Goal: Information Seeking & Learning: Check status

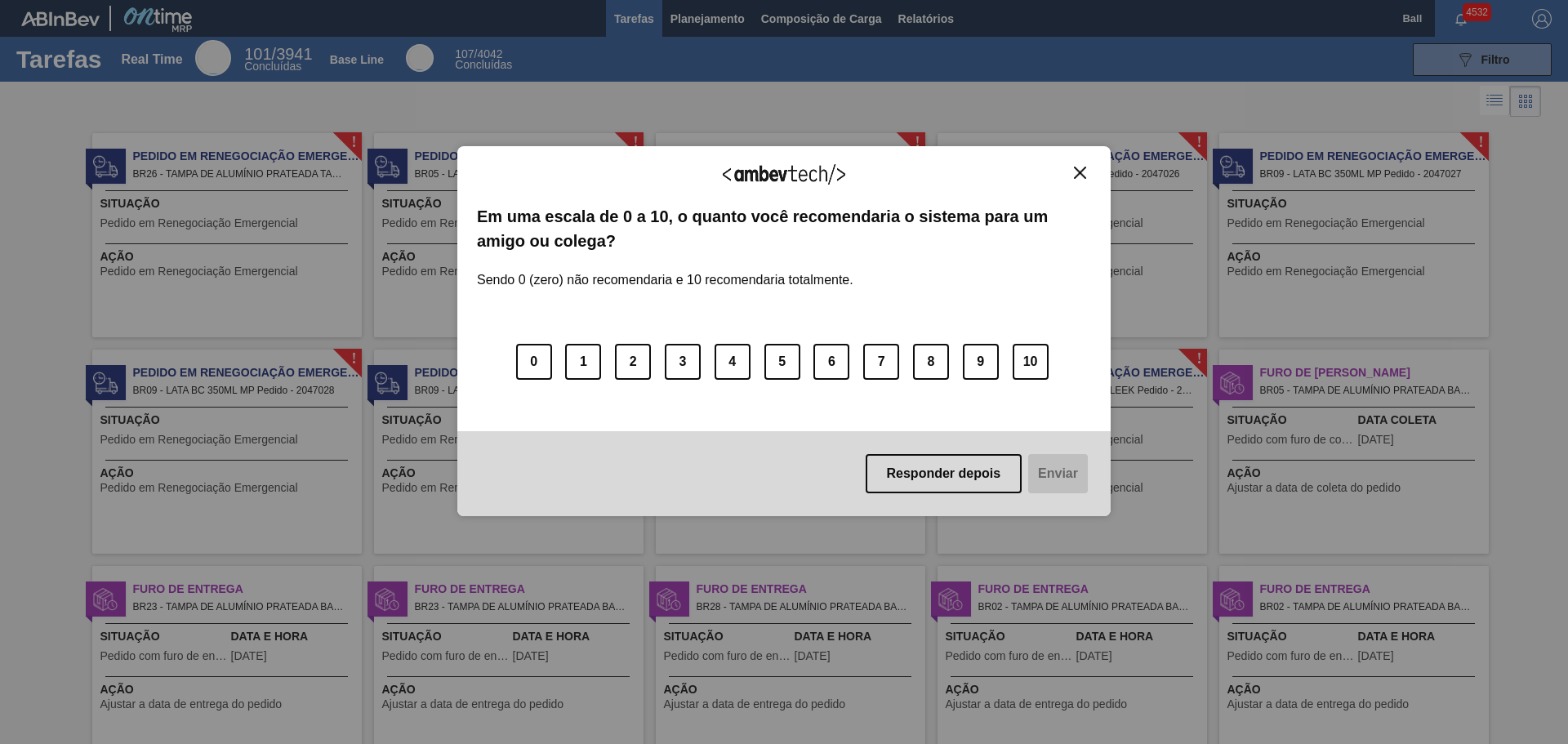
drag, startPoint x: 0, startPoint y: 291, endPoint x: 113, endPoint y: 302, distance: 113.5
click at [0, 291] on div "Agradecemos seu feedback! Em uma escala de 0 a 10, o quanto você recomendaria o…" at bounding box center [784, 372] width 1568 height 744
click at [1029, 368] on button "10" at bounding box center [1030, 361] width 36 height 36
click at [525, 369] on button "0" at bounding box center [534, 361] width 36 height 36
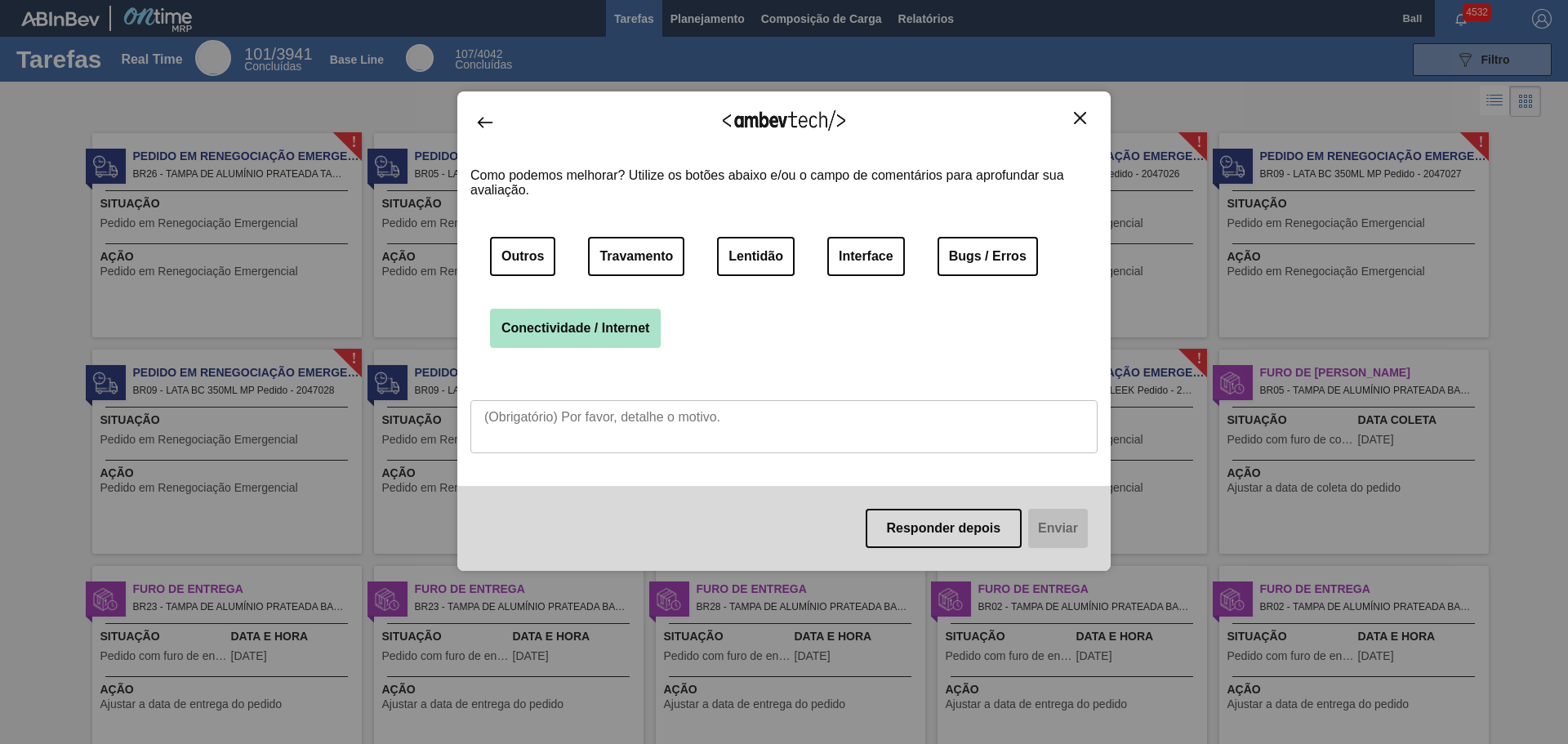
click at [581, 339] on button "Conectividade / Internet" at bounding box center [575, 328] width 171 height 39
click at [934, 426] on textarea at bounding box center [784, 426] width 627 height 53
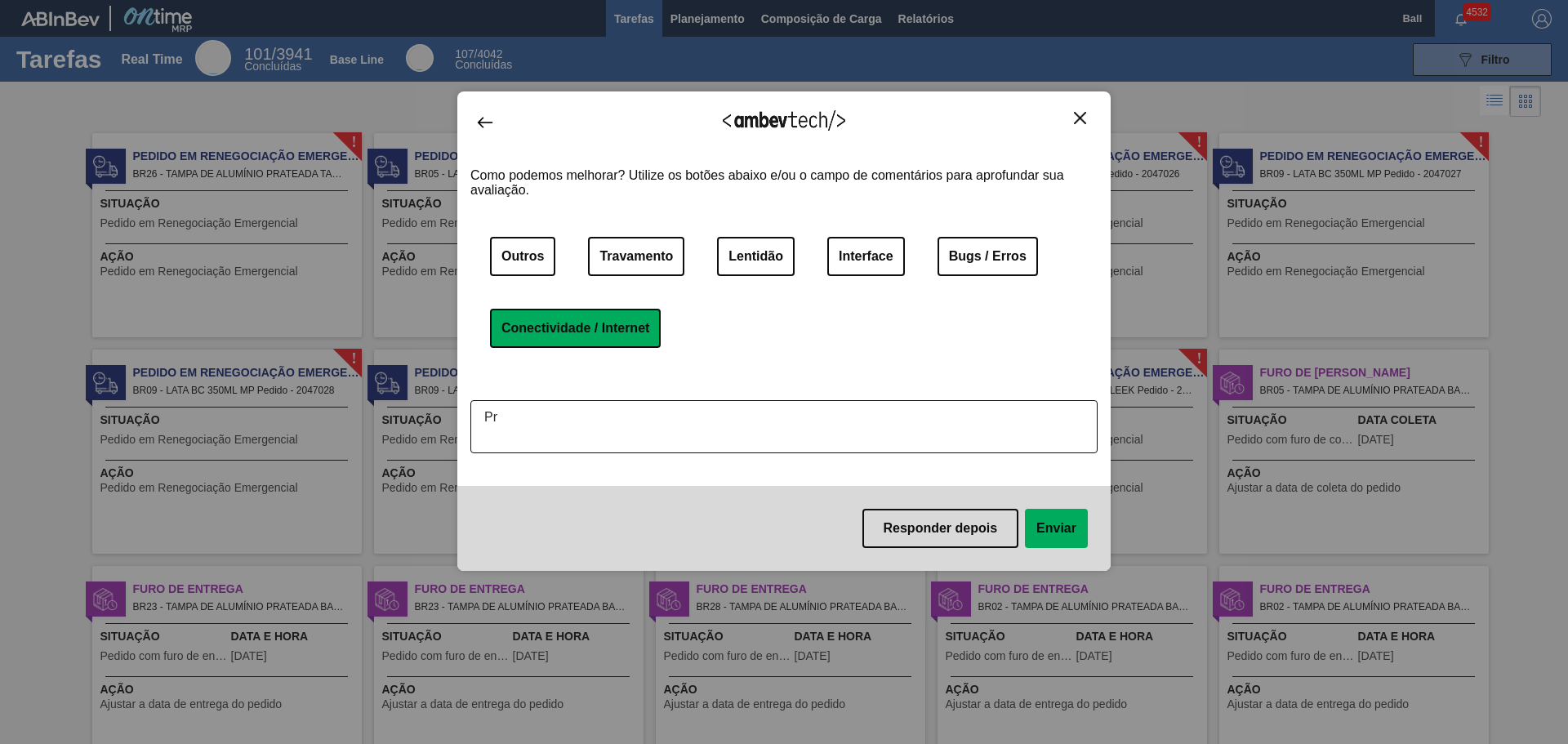
type textarea "P"
type textarea "Necessário limpar o Cache toda vez que preciso acessar o portal"
click at [1057, 522] on button "Enviar" at bounding box center [1056, 528] width 63 height 39
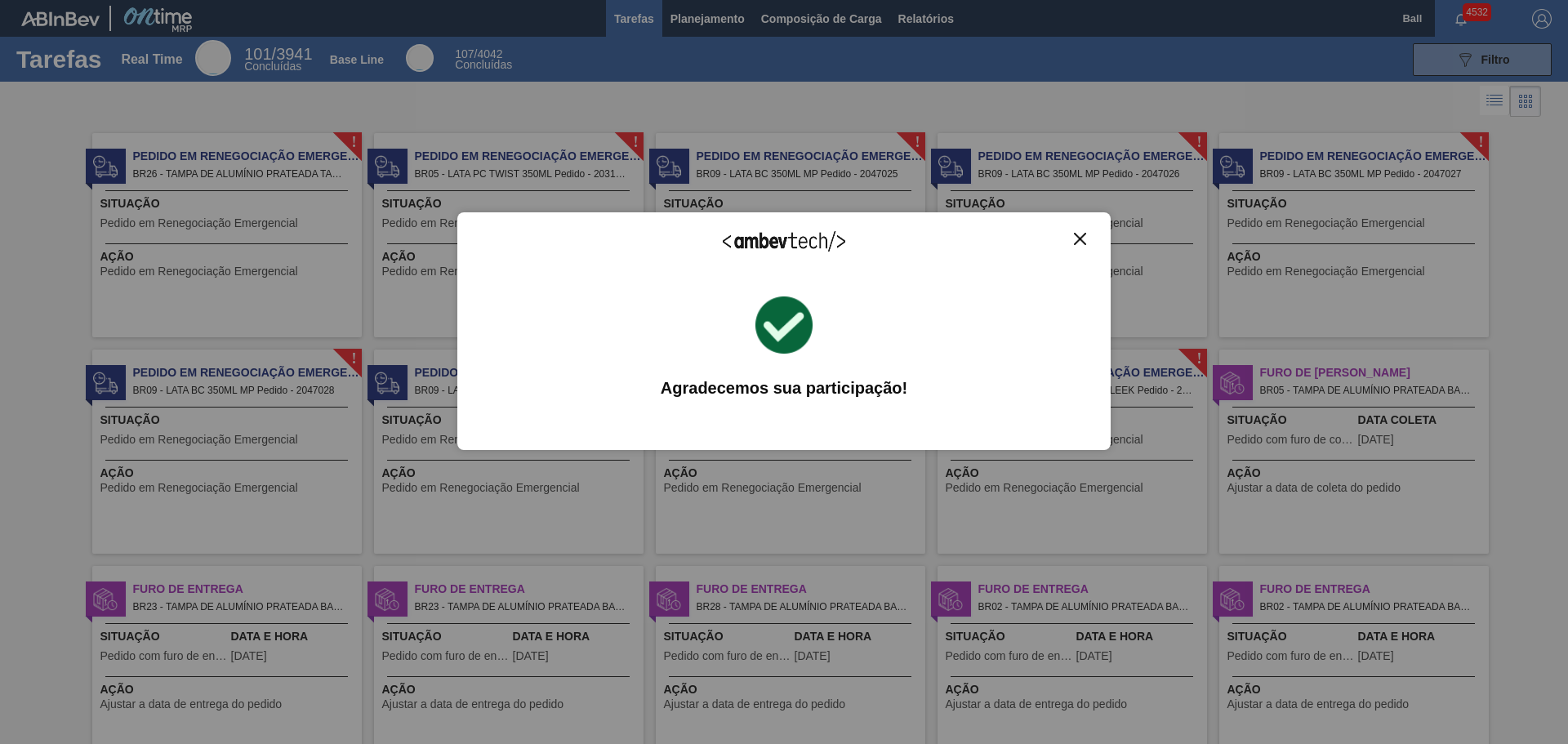
click at [1078, 238] on img "Close" at bounding box center [1080, 239] width 12 height 12
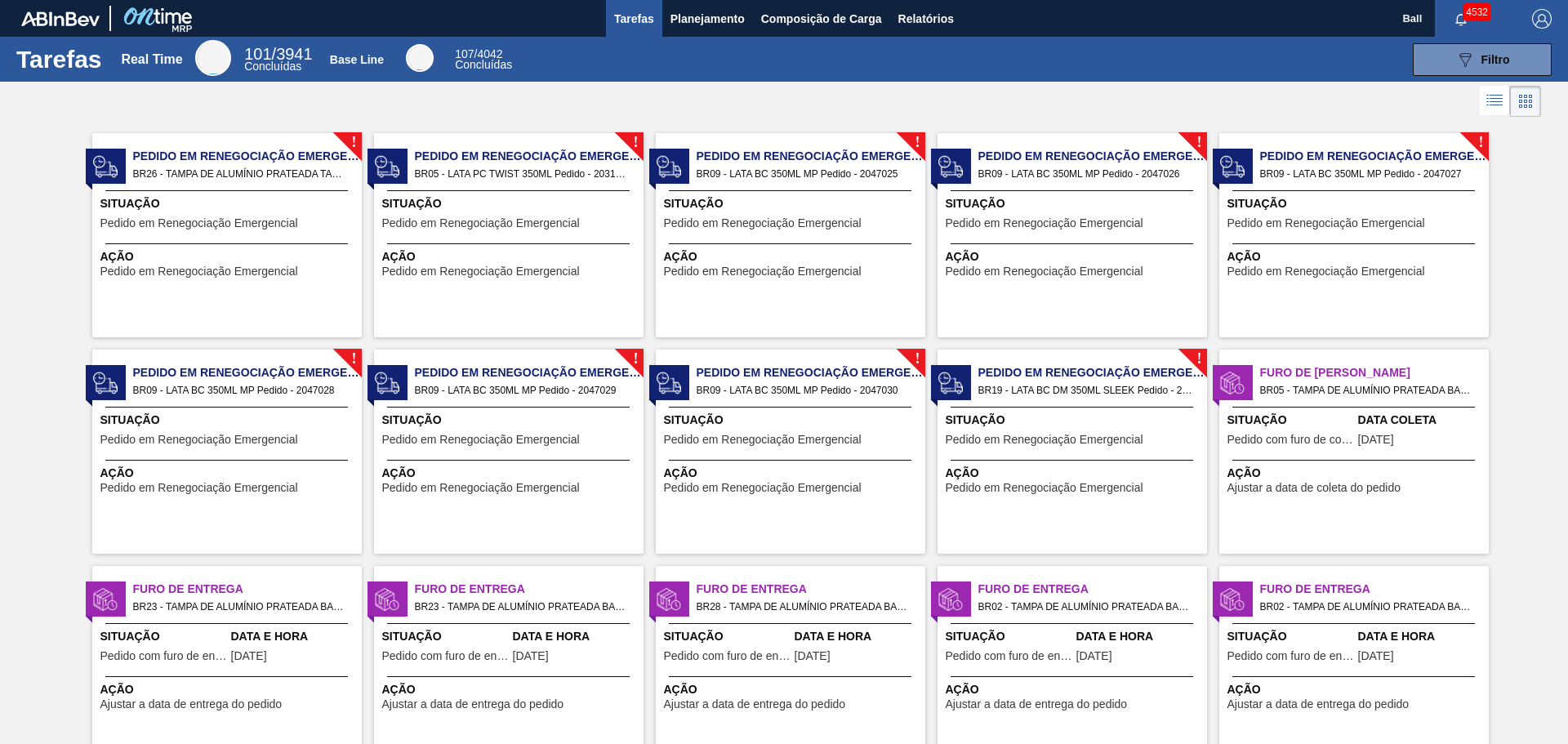
drag, startPoint x: 1512, startPoint y: 436, endPoint x: 1525, endPoint y: 318, distance: 118.7
click at [1459, 21] on icon "button" at bounding box center [1460, 19] width 13 height 13
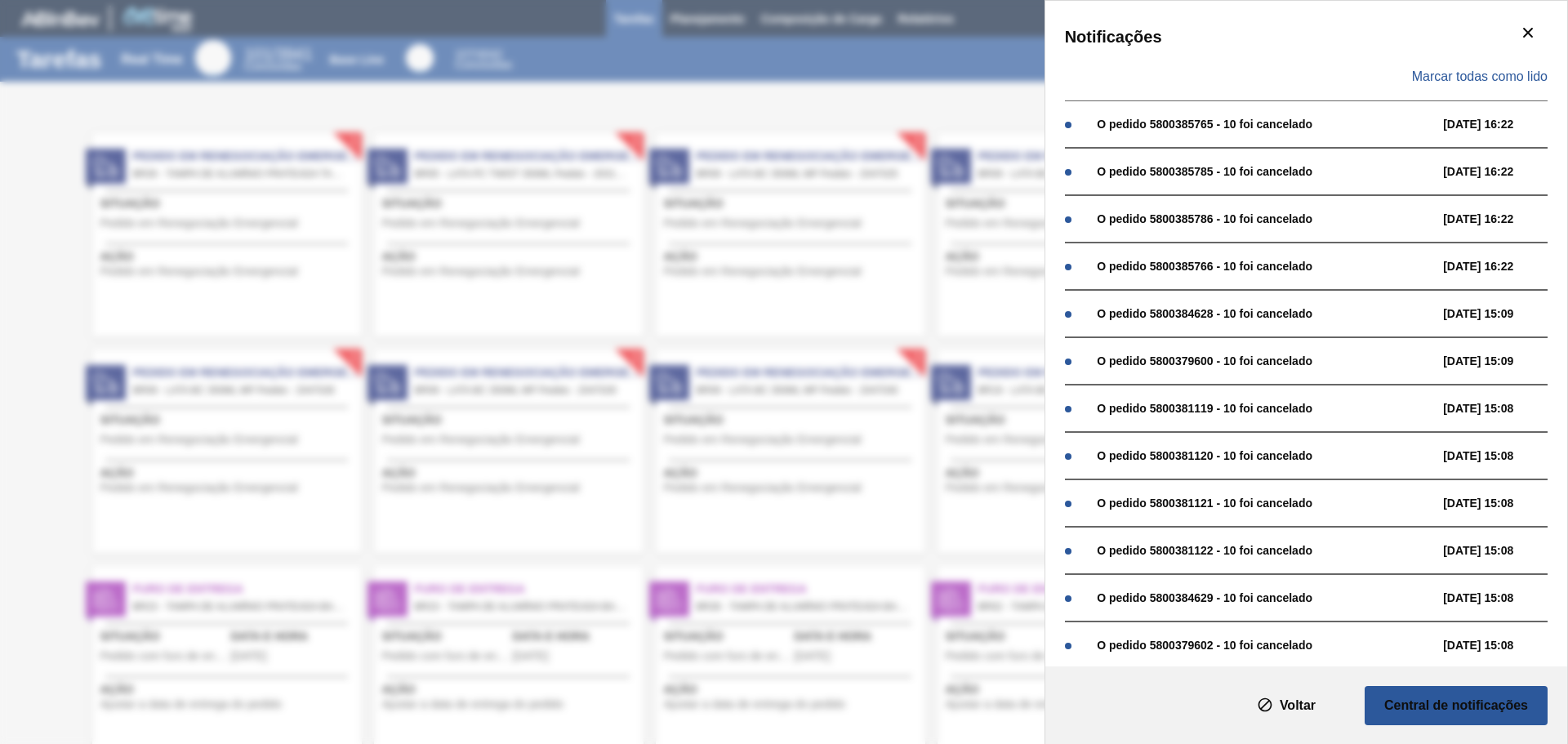
click at [1505, 65] on div "Marcar todas como lido" at bounding box center [1306, 77] width 483 height 47
click at [1509, 71] on span "Marcar todas como lido" at bounding box center [1479, 76] width 136 height 15
click at [1522, 83] on span "Marcar todas como lido" at bounding box center [1479, 76] width 136 height 15
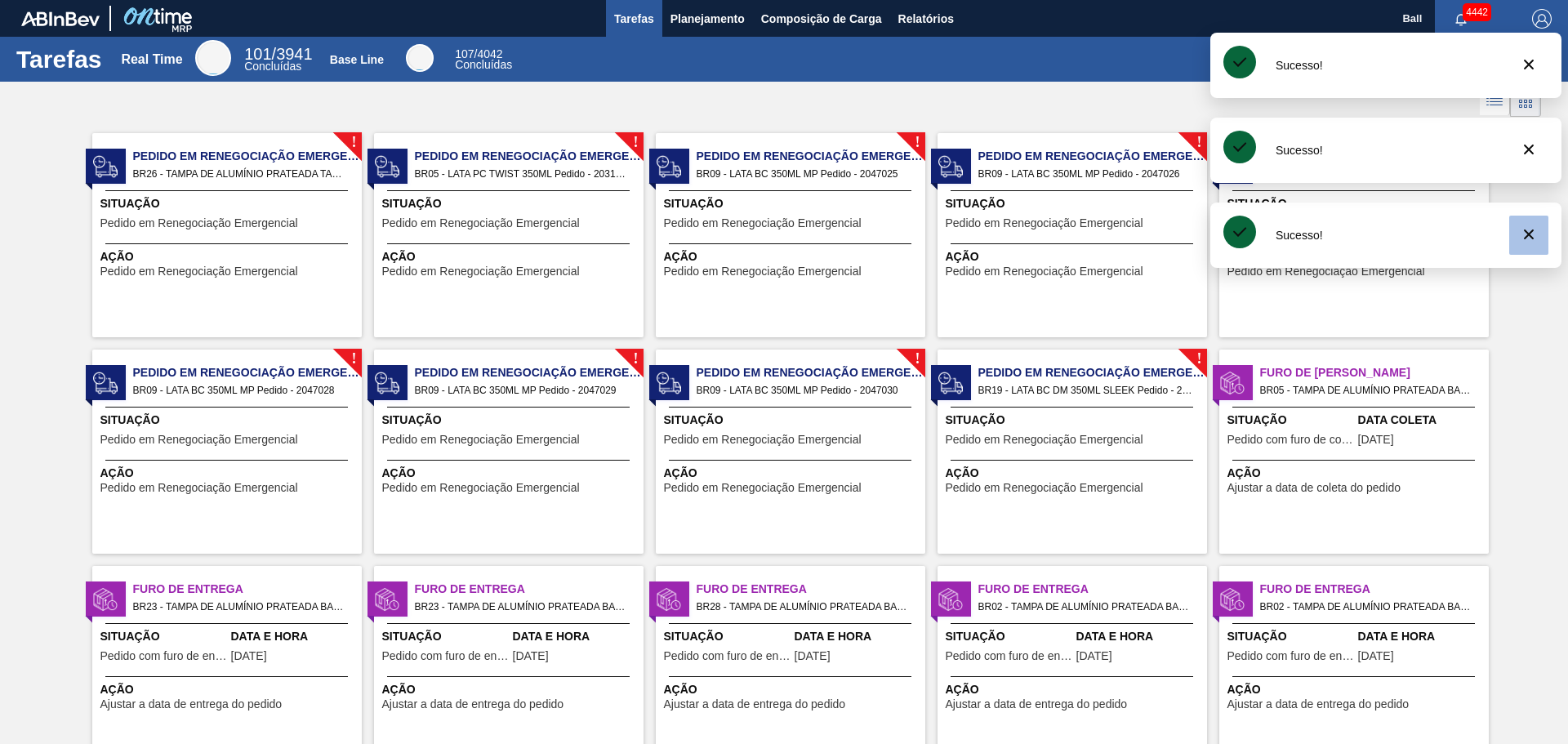
click at [1530, 66] on icon "botão de ícone" at bounding box center [1528, 64] width 10 height 10
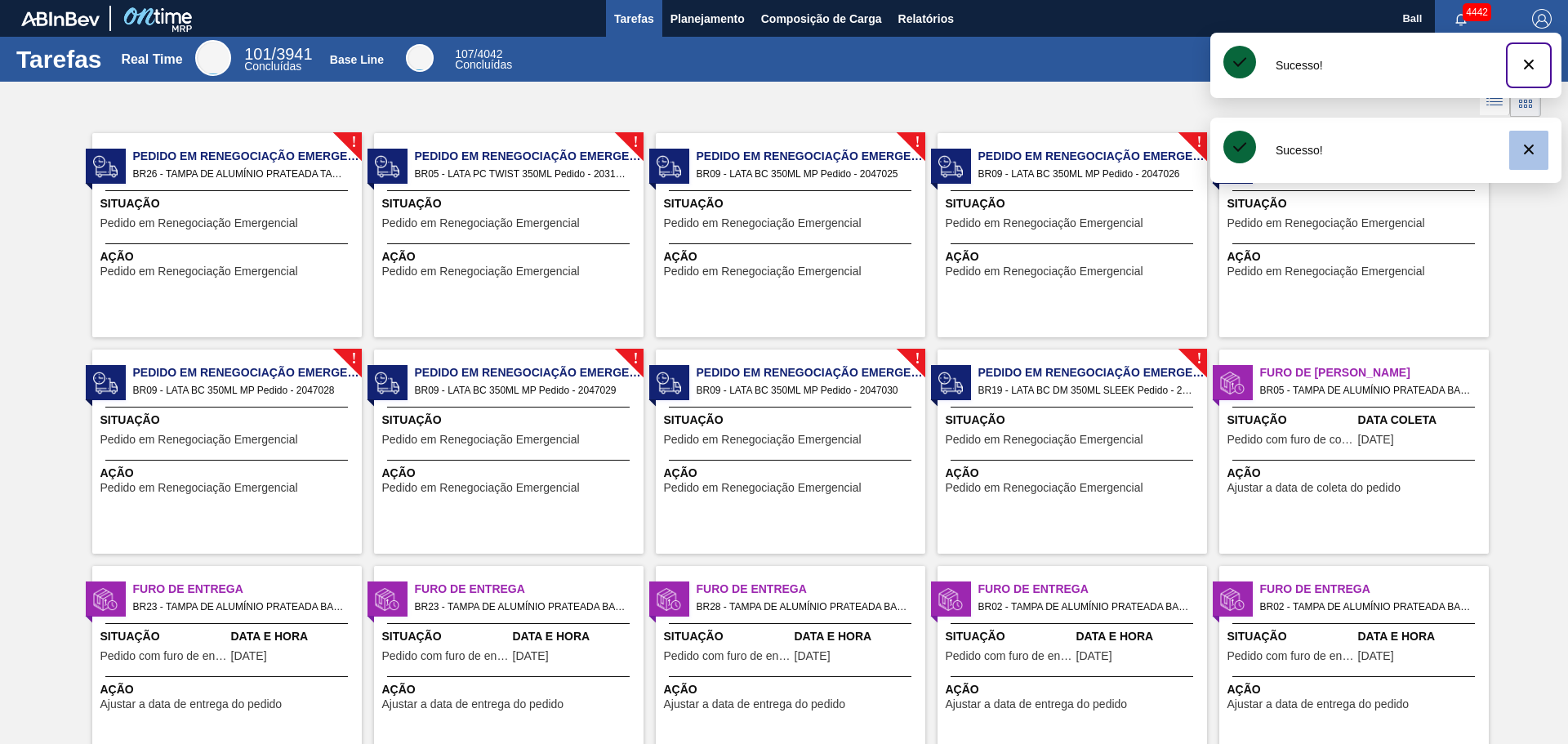
click at [1530, 66] on icon "botão de ícone" at bounding box center [1528, 64] width 10 height 10
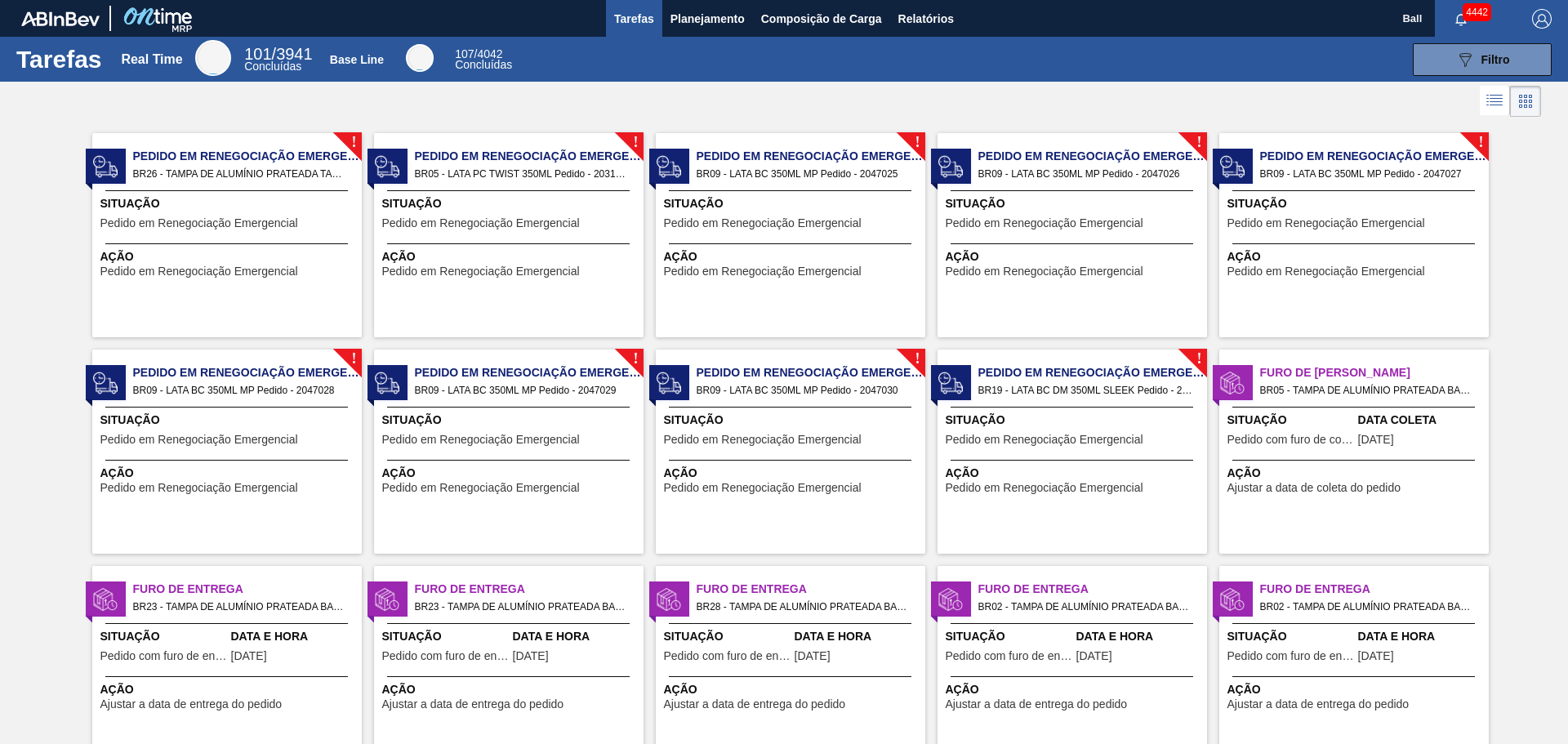
click at [1272, 86] on div at bounding box center [784, 101] width 1568 height 39
click at [690, 23] on span "Planejamento" at bounding box center [707, 18] width 74 height 19
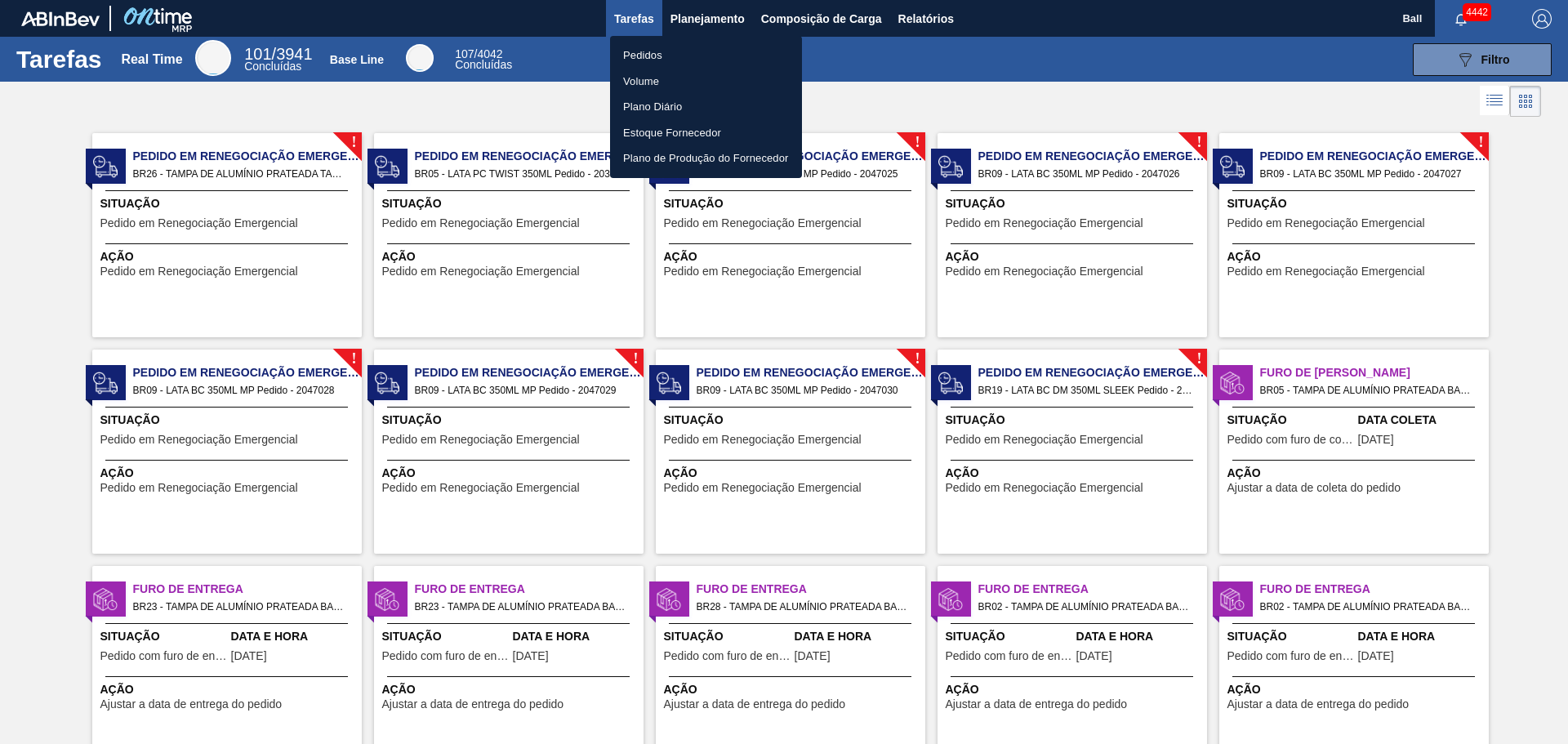
click at [661, 56] on li "Pedidos" at bounding box center [705, 56] width 192 height 26
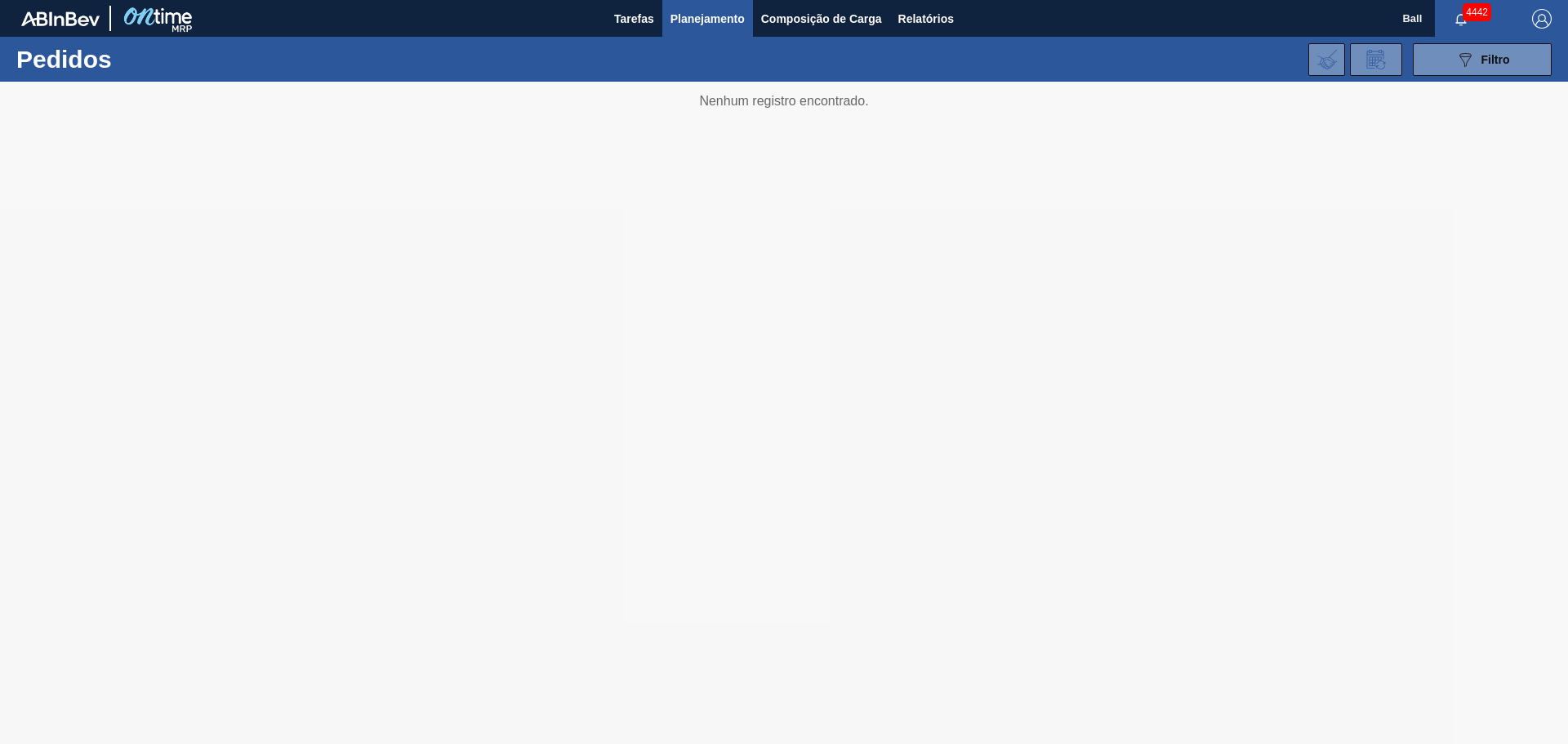
click at [165, 308] on div at bounding box center [784, 412] width 1568 height 663
click at [1498, 53] on span "Filtro" at bounding box center [1495, 60] width 29 height 13
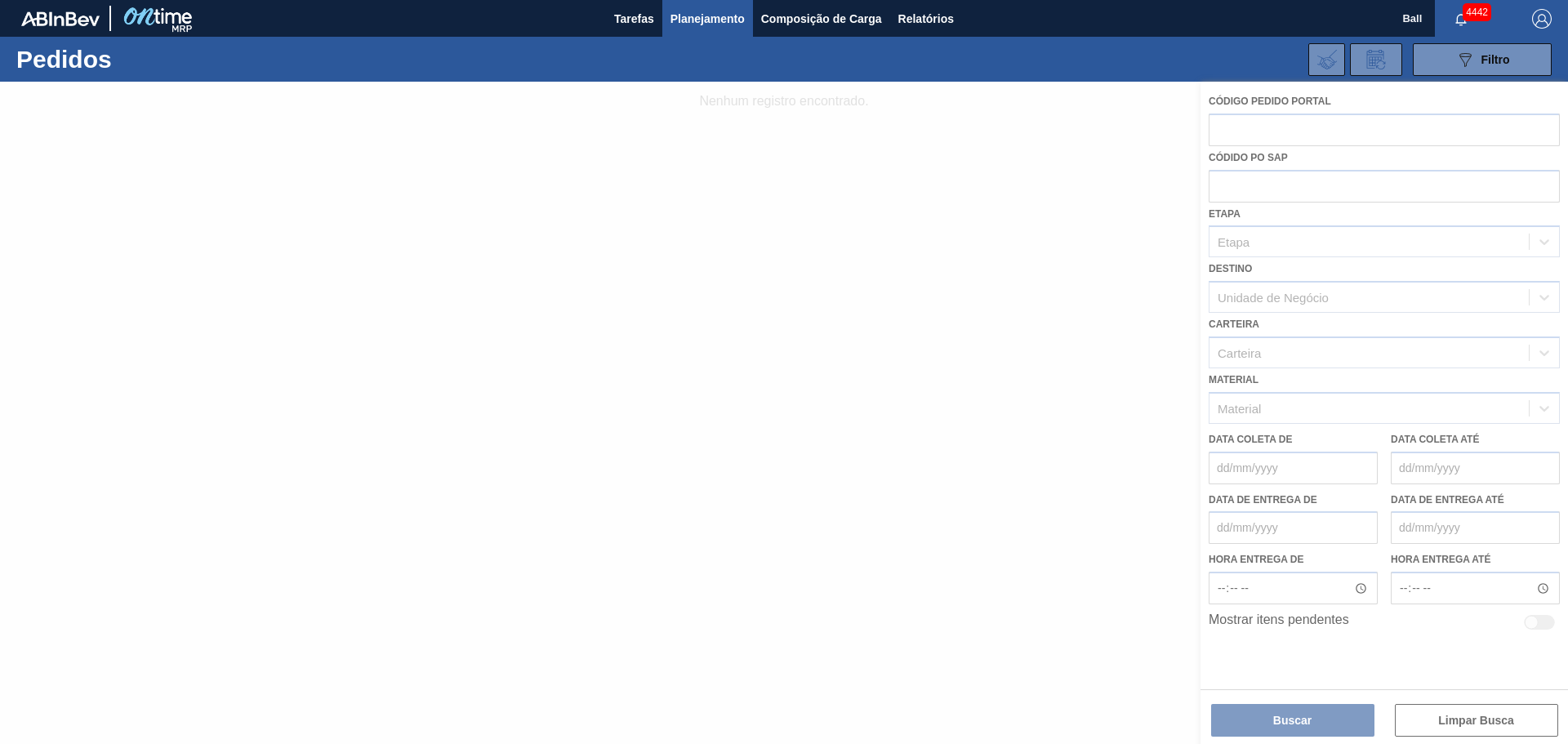
click at [1312, 297] on div at bounding box center [784, 412] width 1568 height 663
click at [1062, 383] on div at bounding box center [784, 412] width 1568 height 663
click at [904, 311] on div at bounding box center [784, 412] width 1568 height 663
drag, startPoint x: 1072, startPoint y: 343, endPoint x: 1080, endPoint y: 382, distance: 39.8
click at [1070, 344] on div at bounding box center [784, 412] width 1568 height 663
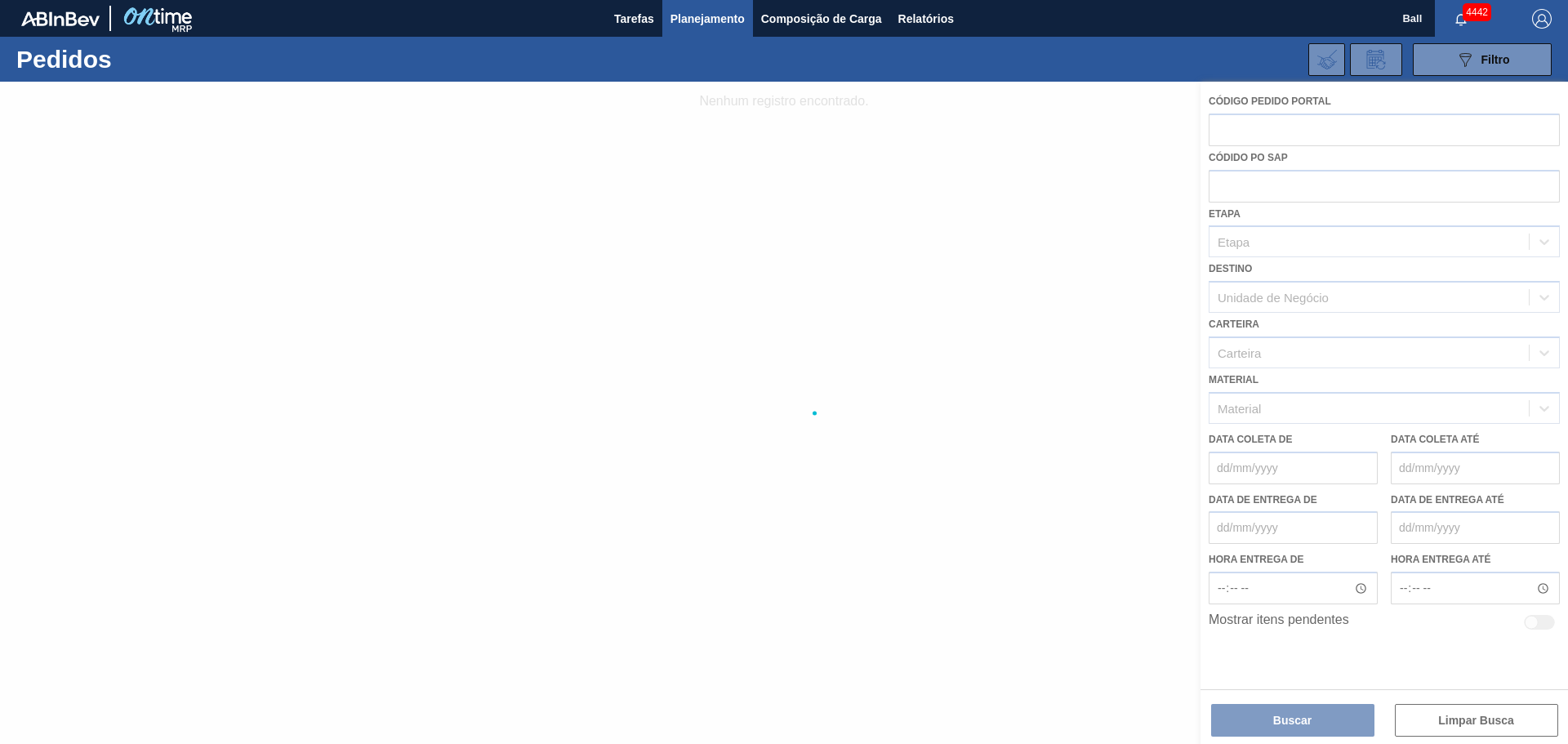
click at [928, 330] on div at bounding box center [784, 412] width 1568 height 663
click at [1473, 54] on icon "089F7B8B-B2A5-4AFE-B5C0-19BA573D28AC" at bounding box center [1465, 60] width 19 height 19
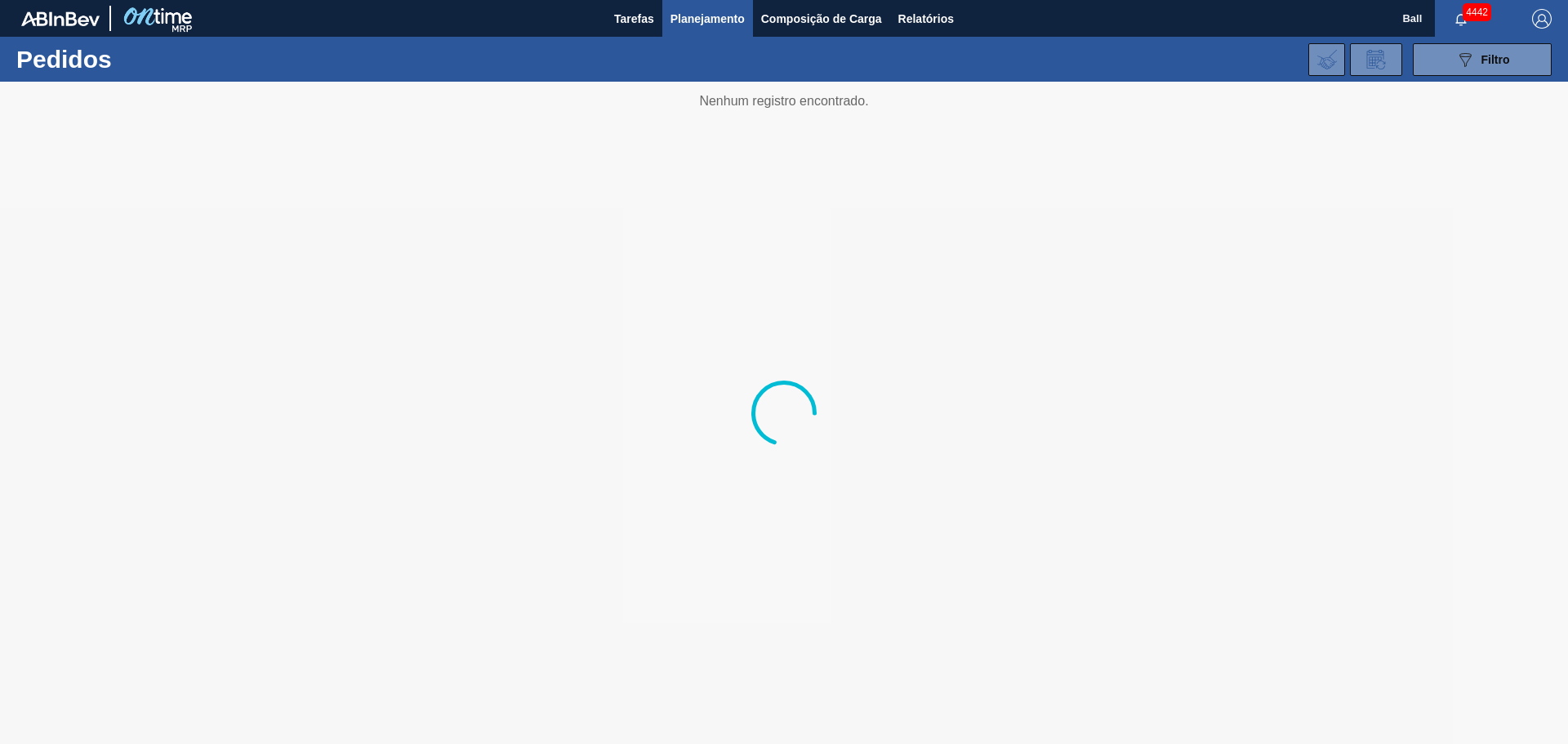
click at [862, 200] on div at bounding box center [784, 412] width 1568 height 663
click at [739, 291] on div at bounding box center [784, 412] width 1568 height 663
click at [714, 160] on div at bounding box center [784, 412] width 1568 height 663
click at [835, 28] on span "Composição de Carga" at bounding box center [822, 18] width 121 height 19
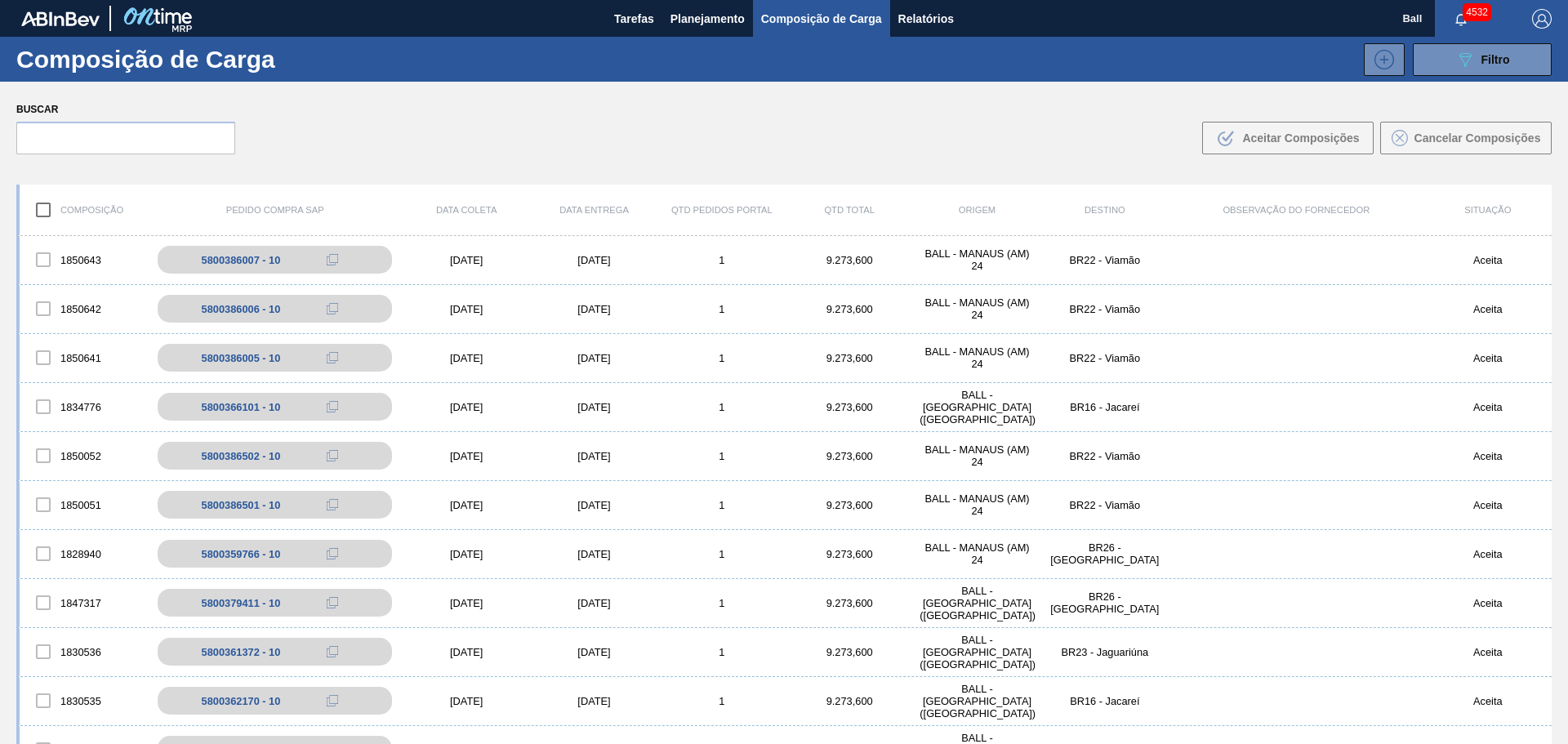
click at [340, 127] on div "Buscar .b{fill:var(--color-action-default)} Aceitar Composições Cancelar Compos…" at bounding box center [784, 126] width 1568 height 89
click at [1513, 44] on button "089F7B8B-B2A5-4AFE-B5C0-19BA573D28AC Filtro" at bounding box center [1481, 59] width 139 height 32
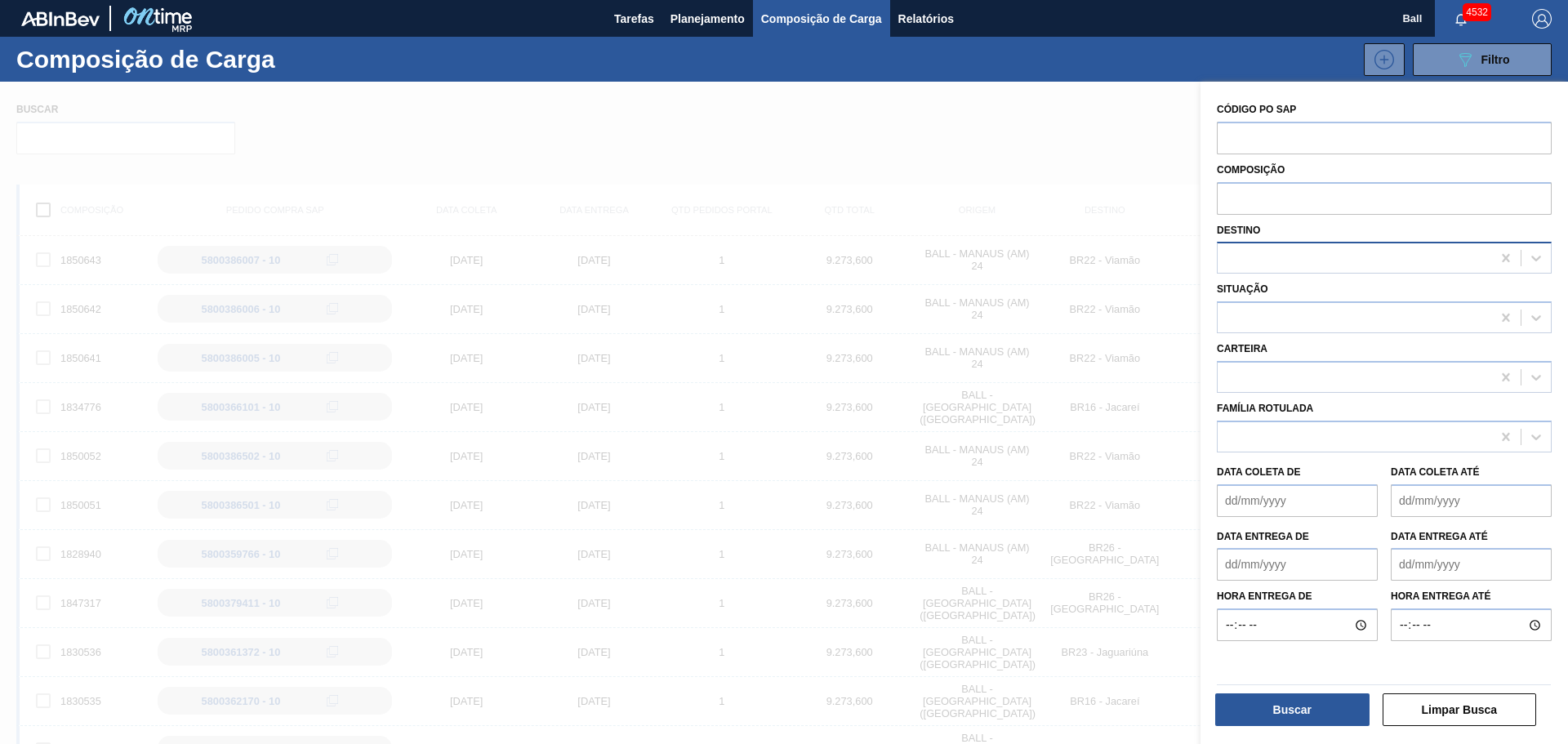
click at [1325, 261] on div at bounding box center [1354, 258] width 274 height 24
type input "jag"
click at [1324, 299] on div "BR23 - Jaguariúna" at bounding box center [1383, 298] width 335 height 31
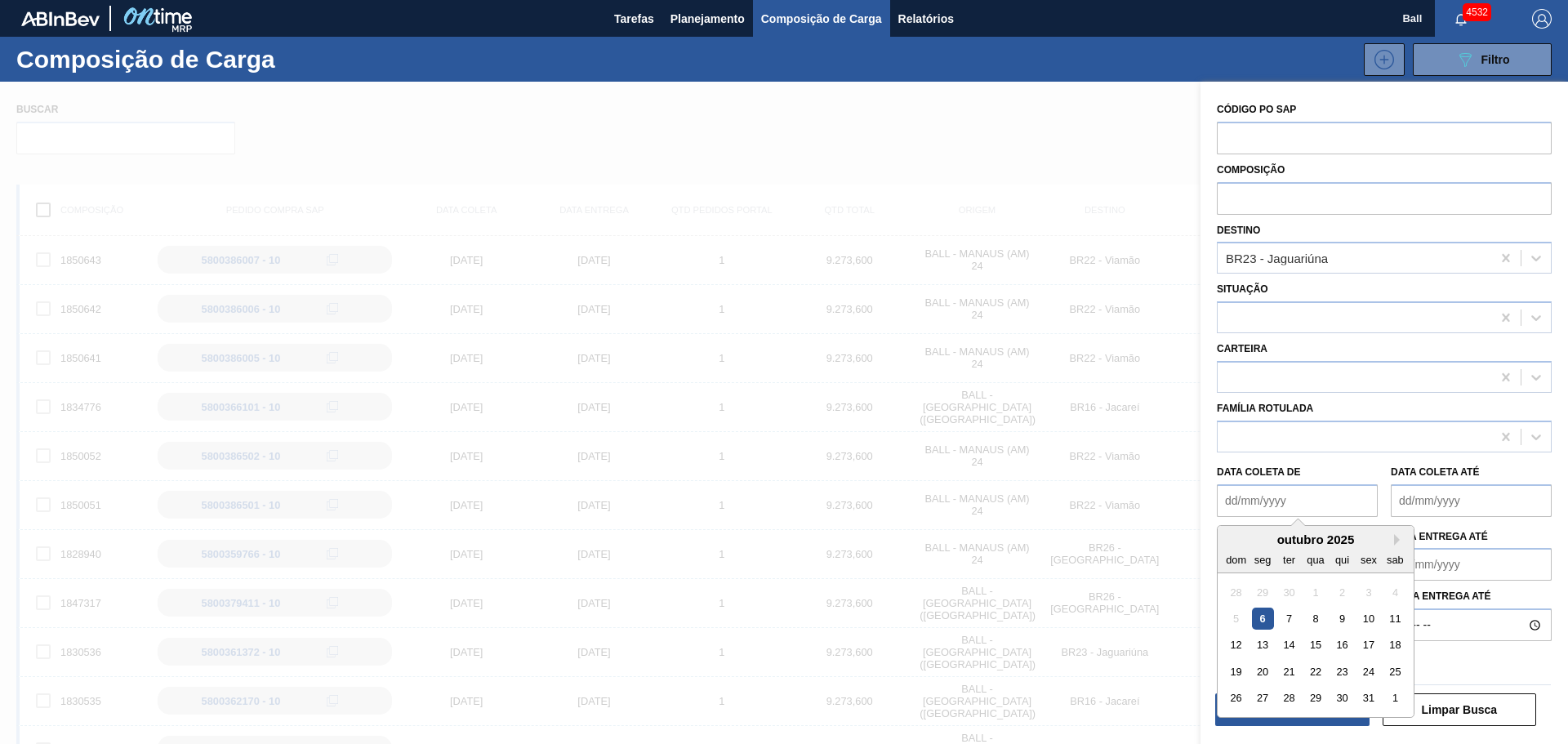
click at [1341, 509] on de "Data coleta de" at bounding box center [1297, 500] width 161 height 32
click at [1263, 613] on div "6" at bounding box center [1263, 618] width 22 height 22
type de "06/10/2025"
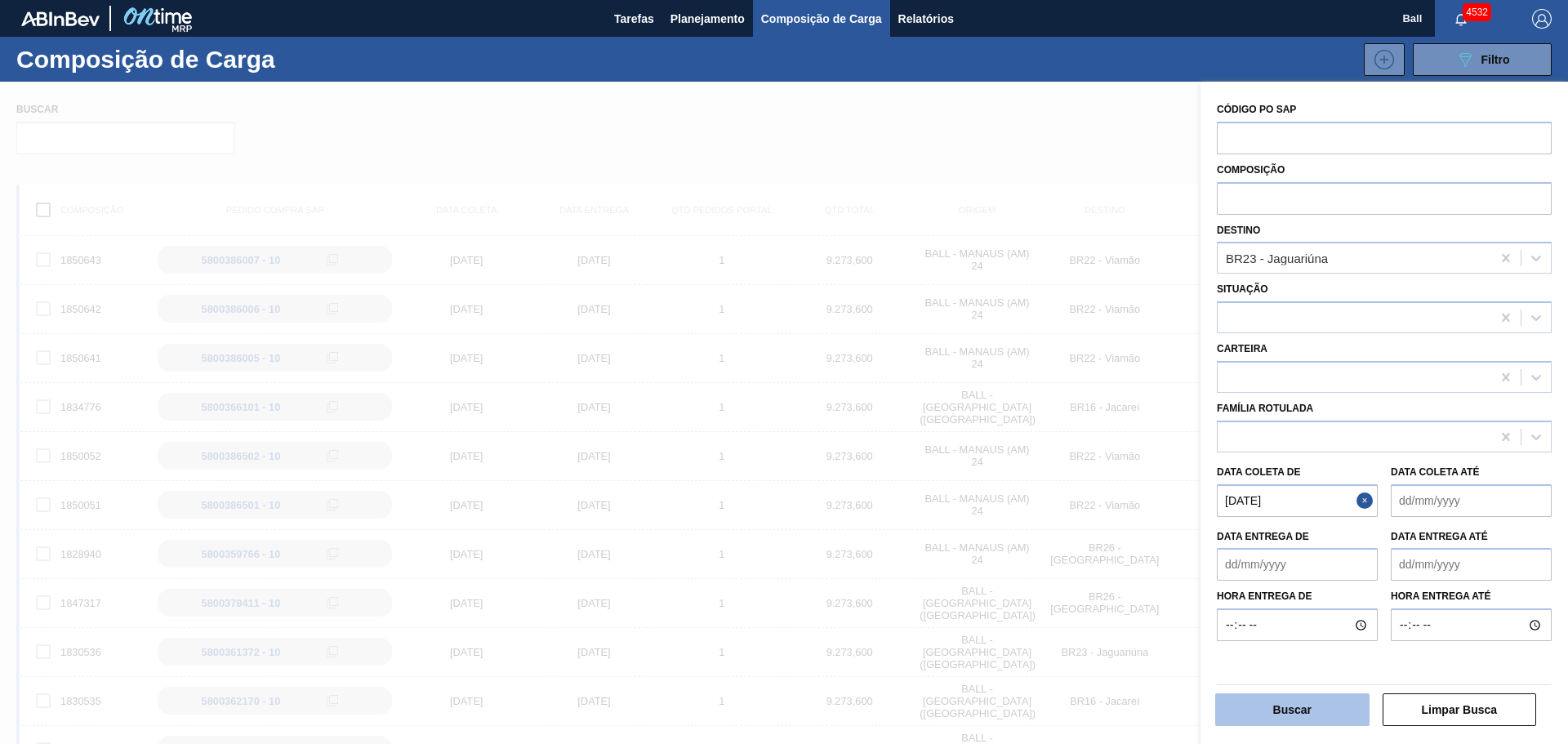
click at [1331, 719] on button "Buscar" at bounding box center [1292, 709] width 154 height 32
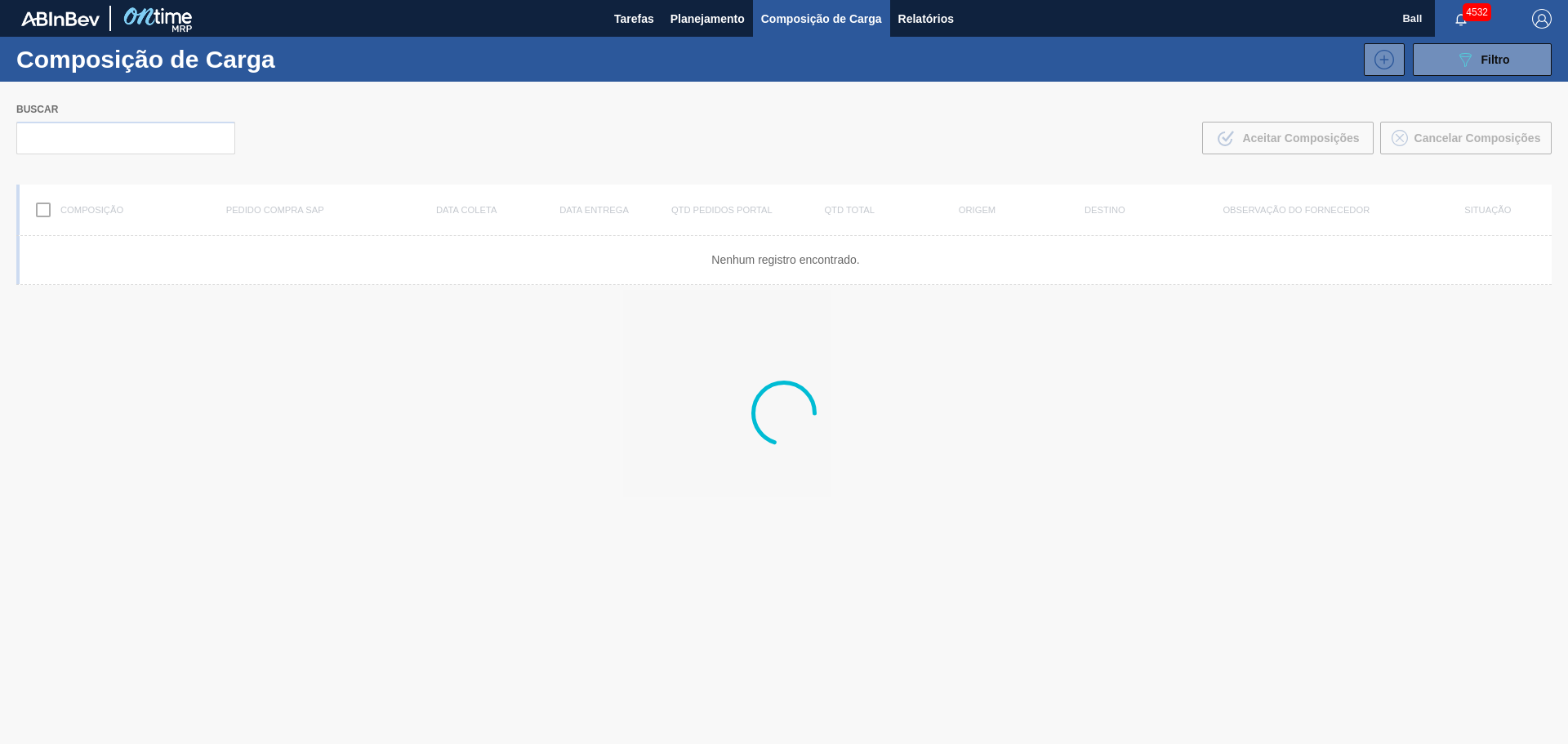
click at [190, 404] on div at bounding box center [784, 412] width 1568 height 663
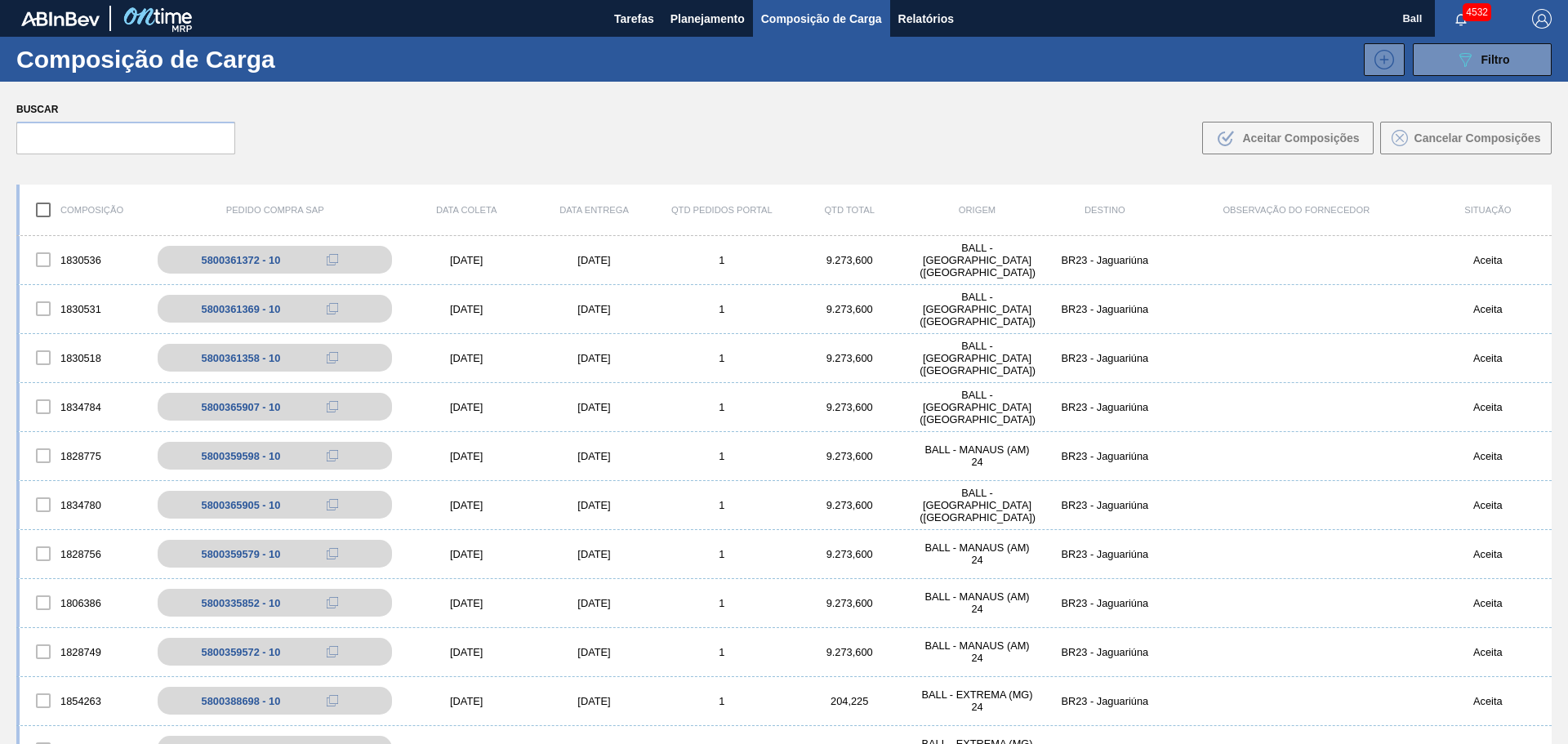
click at [332, 123] on div "Buscar .b{fill:var(--color-action-default)} Aceitar Composições Cancelar Compos…" at bounding box center [784, 126] width 1568 height 89
click at [170, 127] on input "text" at bounding box center [126, 137] width 219 height 32
paste input "5800386769 5800386768"
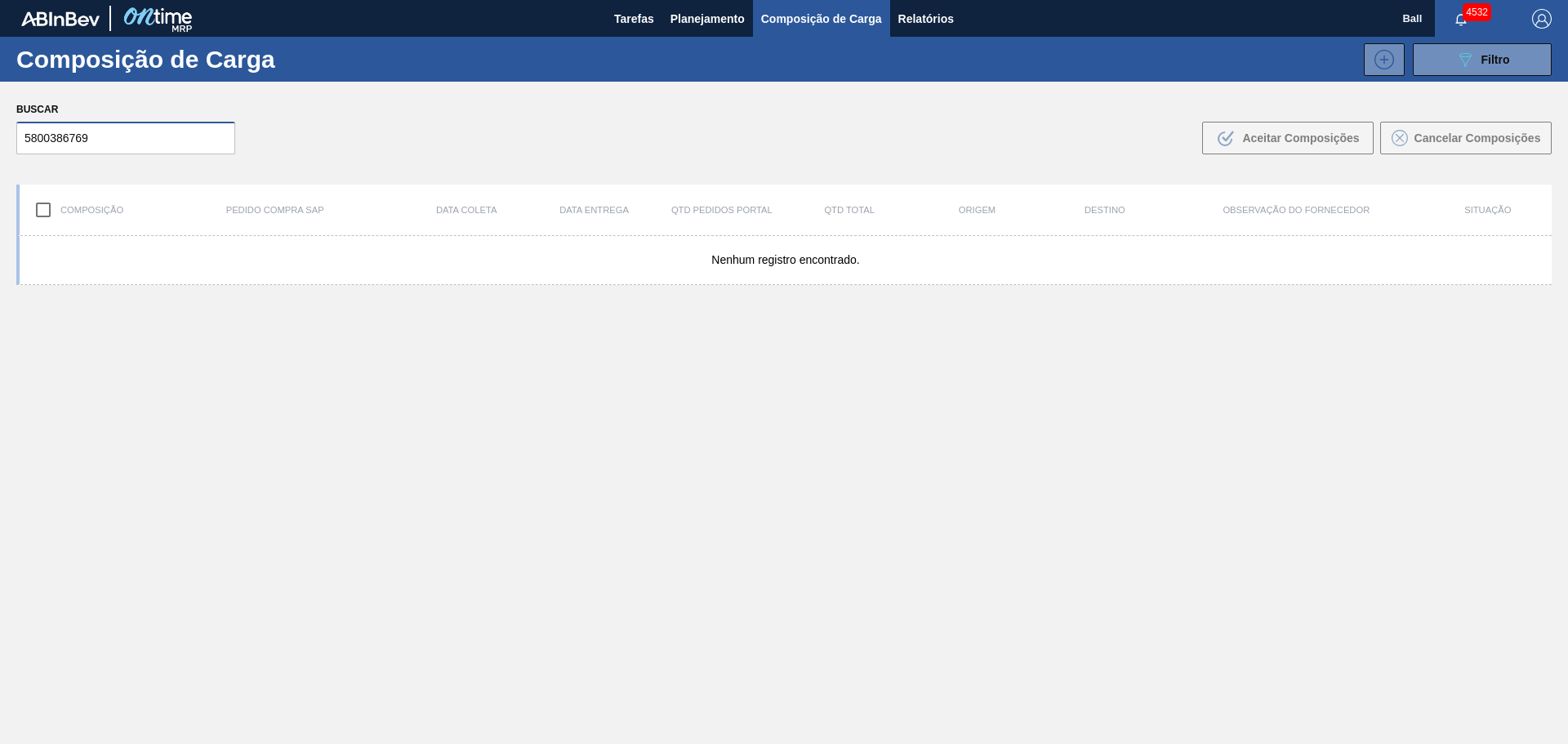
type input "5800386769"
click at [693, 19] on span "Planejamento" at bounding box center [707, 18] width 74 height 19
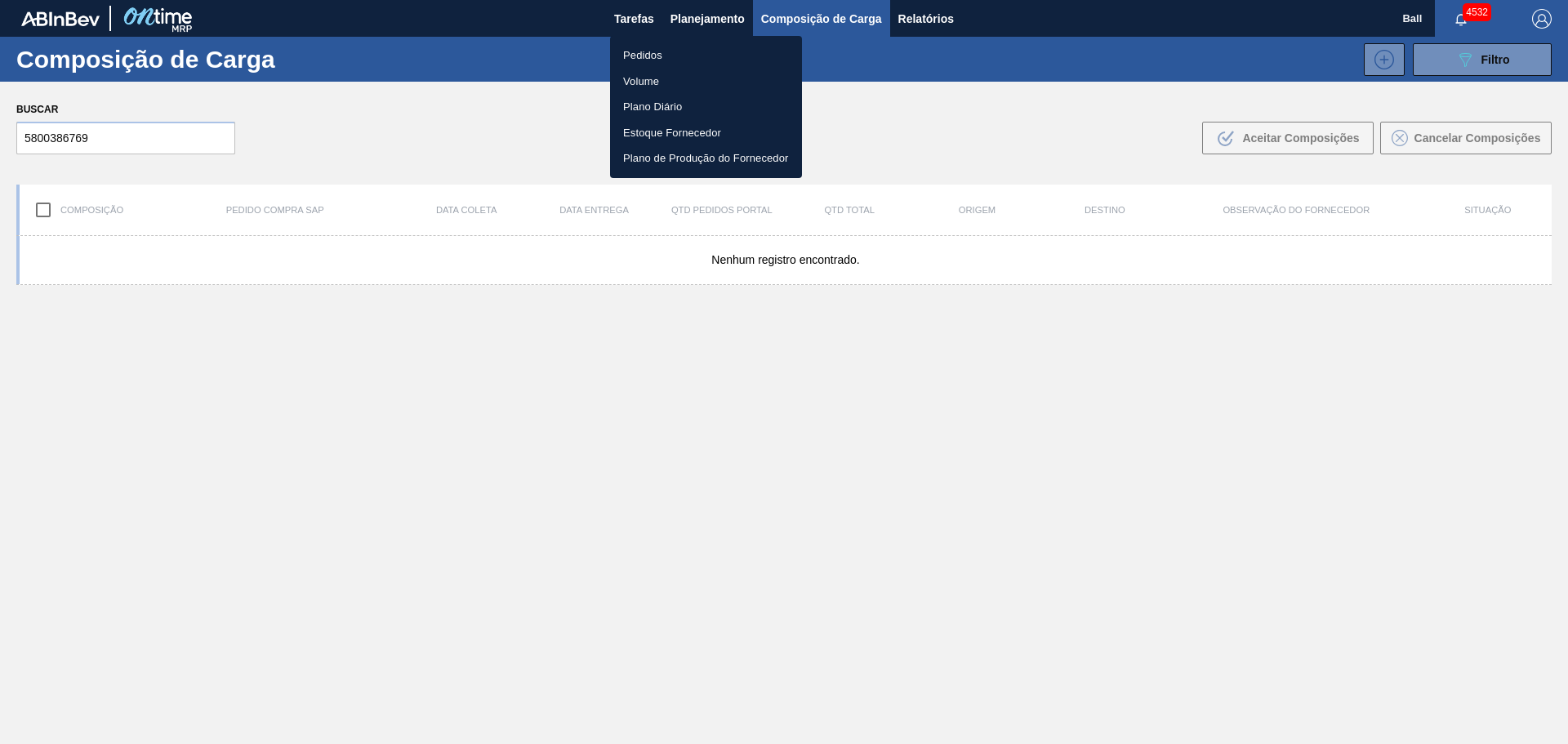
click at [645, 55] on li "Pedidos" at bounding box center [705, 56] width 192 height 26
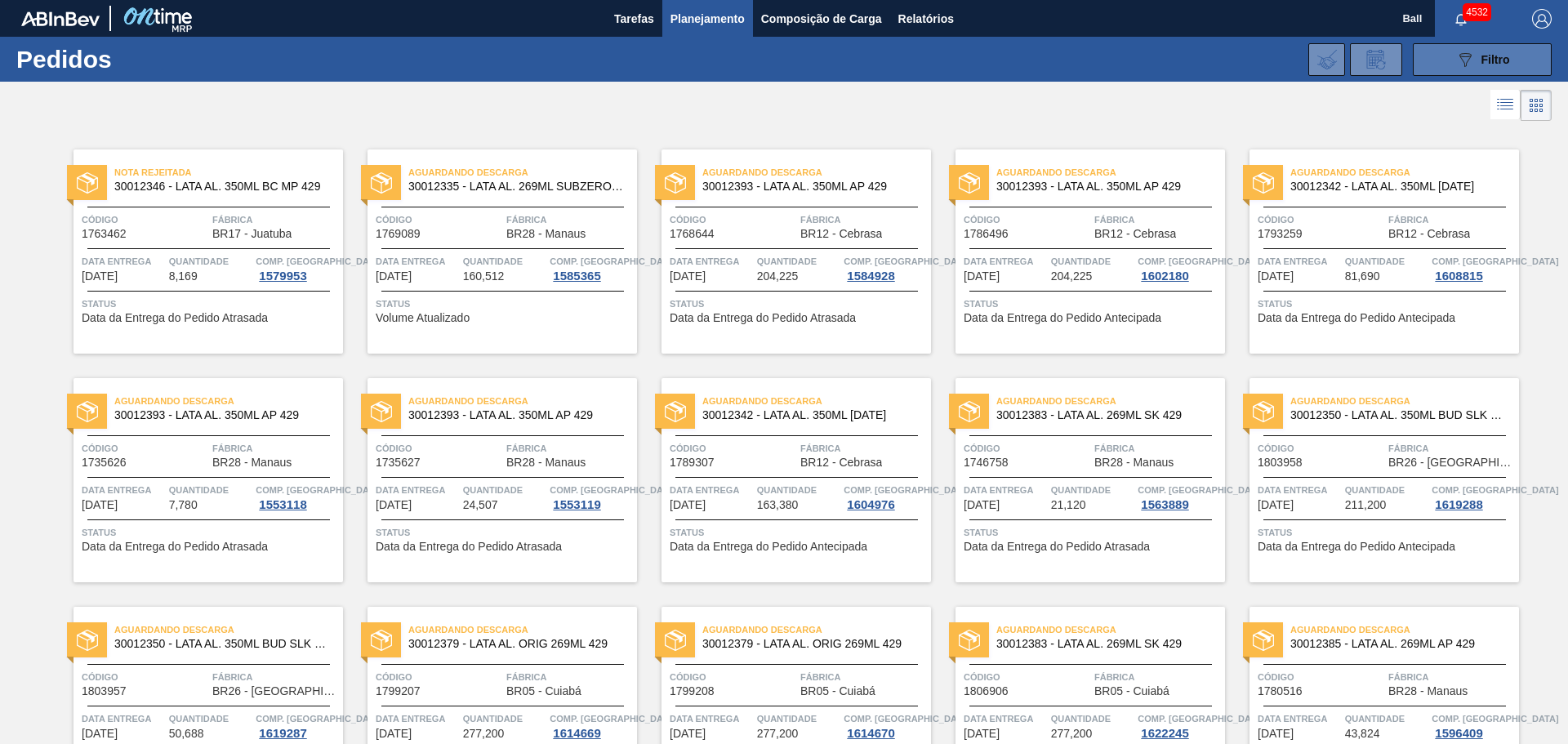
click at [1509, 52] on button "089F7B8B-B2A5-4AFE-B5C0-19BA573D28AC Filtro" at bounding box center [1481, 59] width 139 height 32
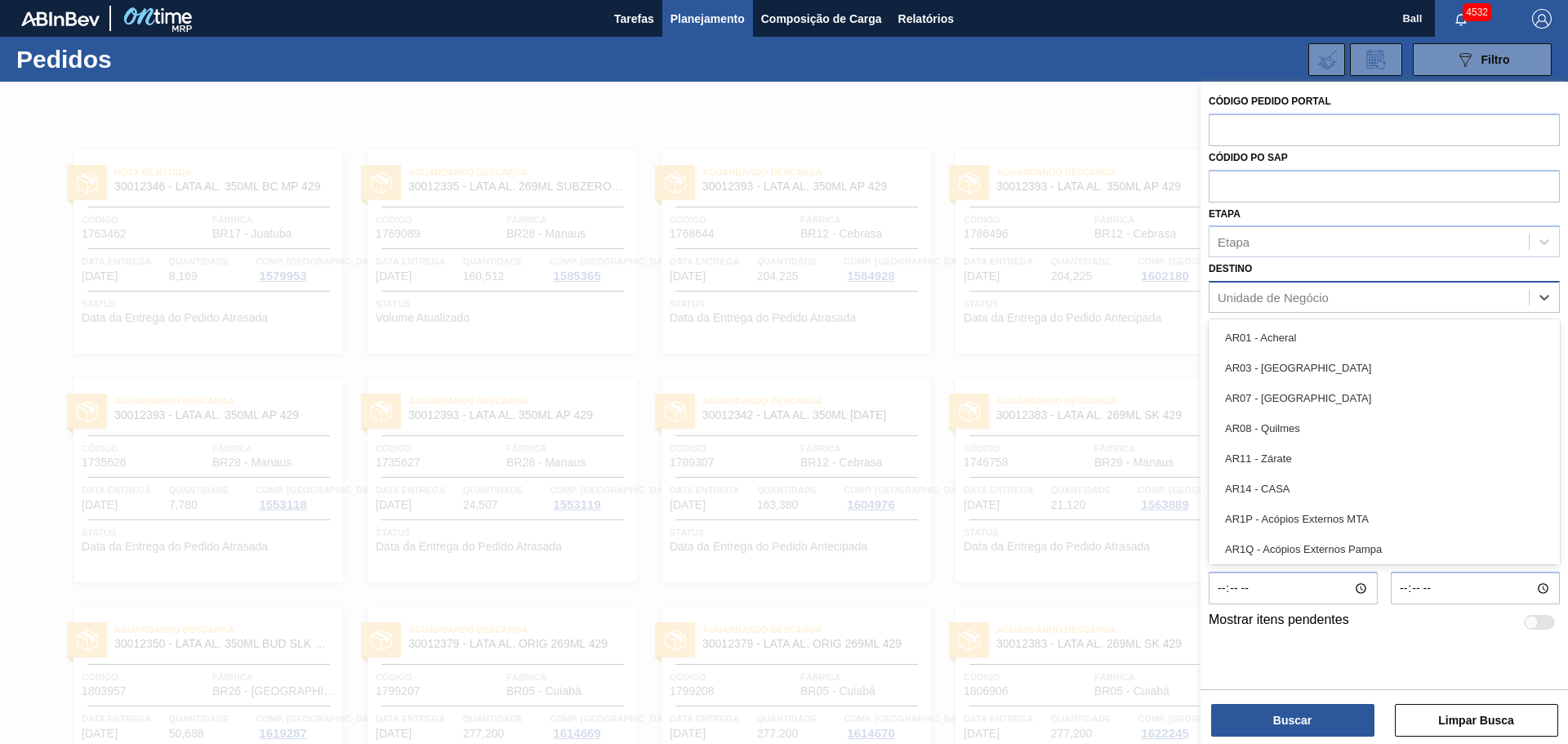
click at [1333, 292] on div "Unidade de Negócio" at bounding box center [1368, 298] width 319 height 24
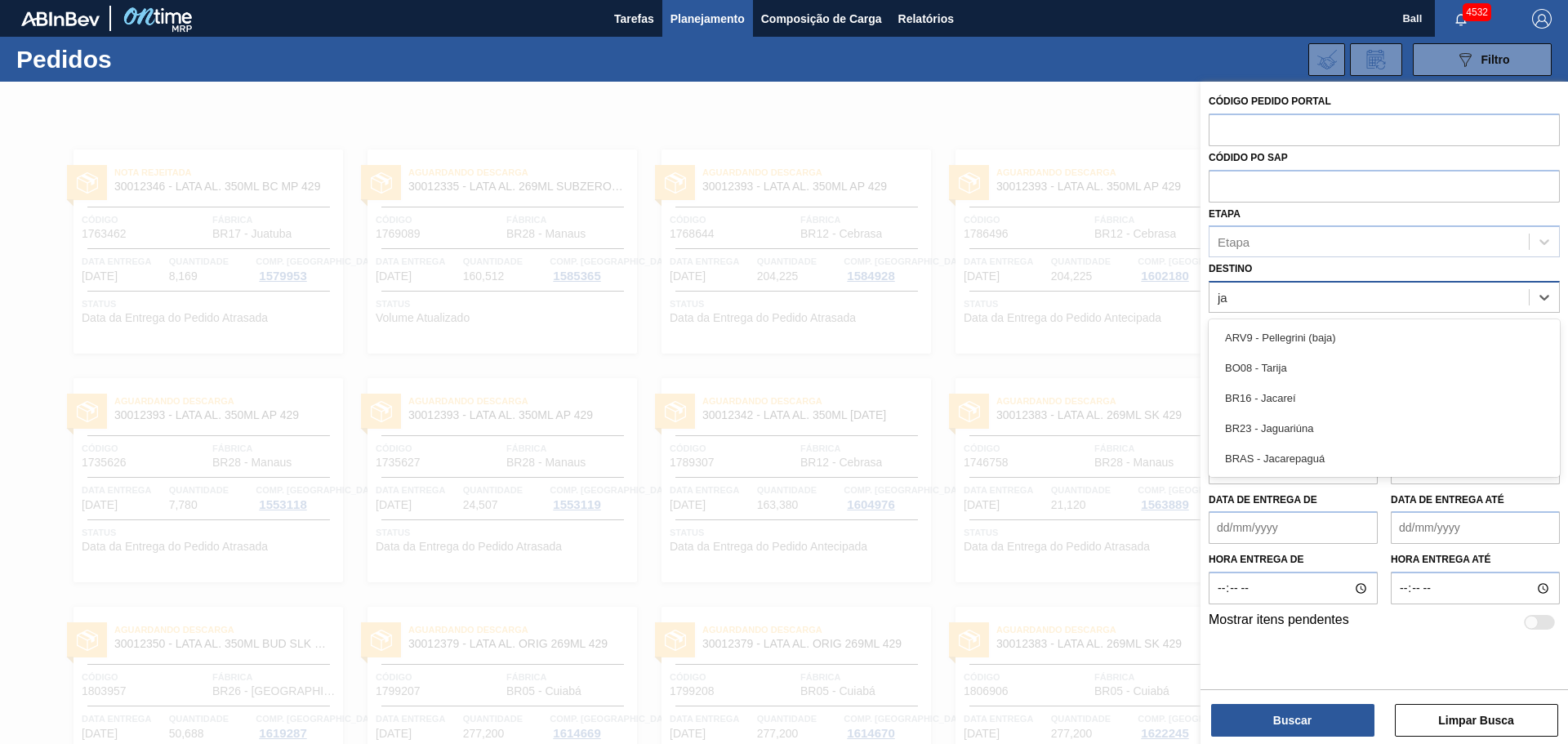
type input "jag"
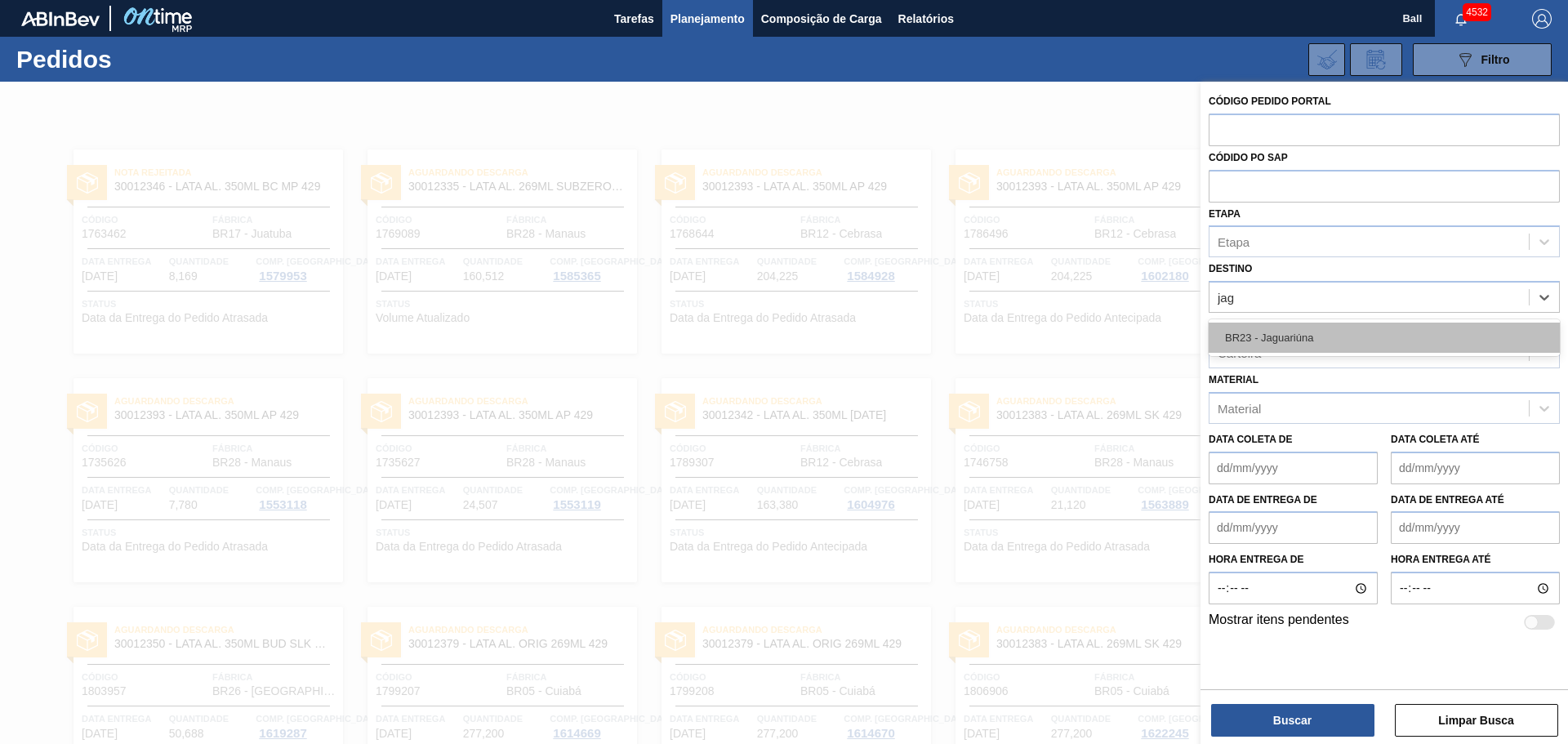
click at [1245, 329] on div "BR23 - Jaguariúna" at bounding box center [1383, 338] width 351 height 31
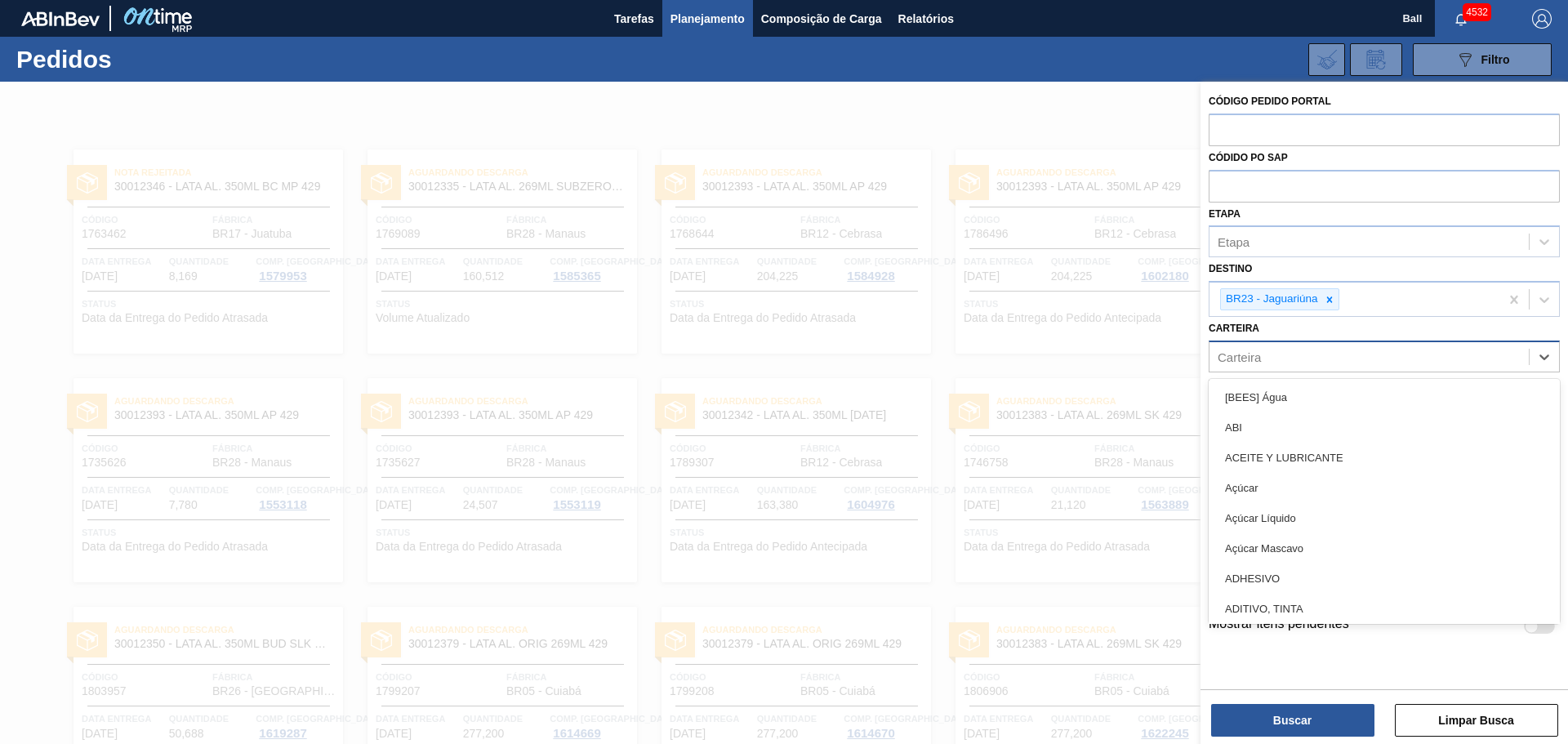
click at [1281, 362] on div "Carteira" at bounding box center [1368, 356] width 319 height 24
type input "lata"
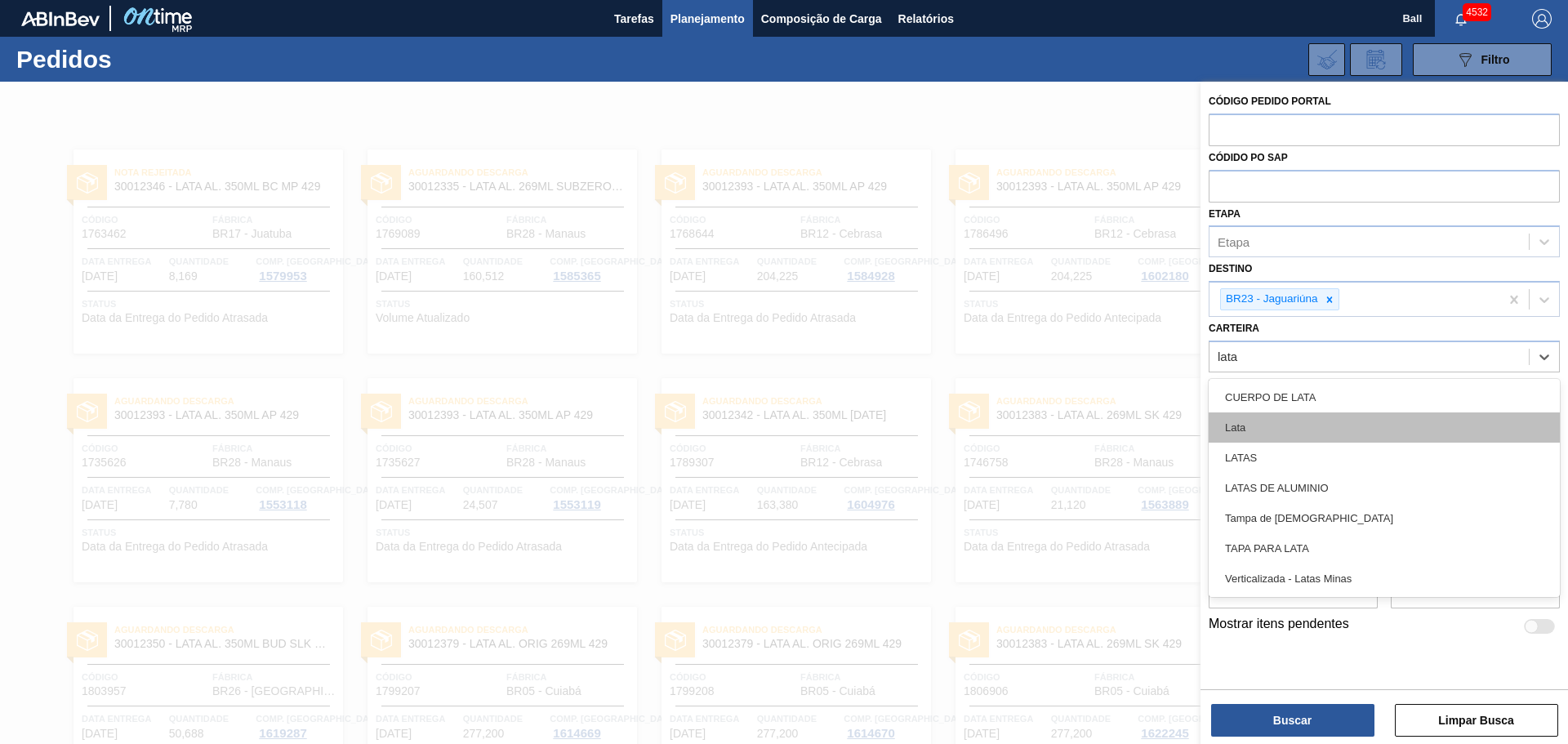
click at [1278, 430] on div "Lata" at bounding box center [1383, 427] width 351 height 31
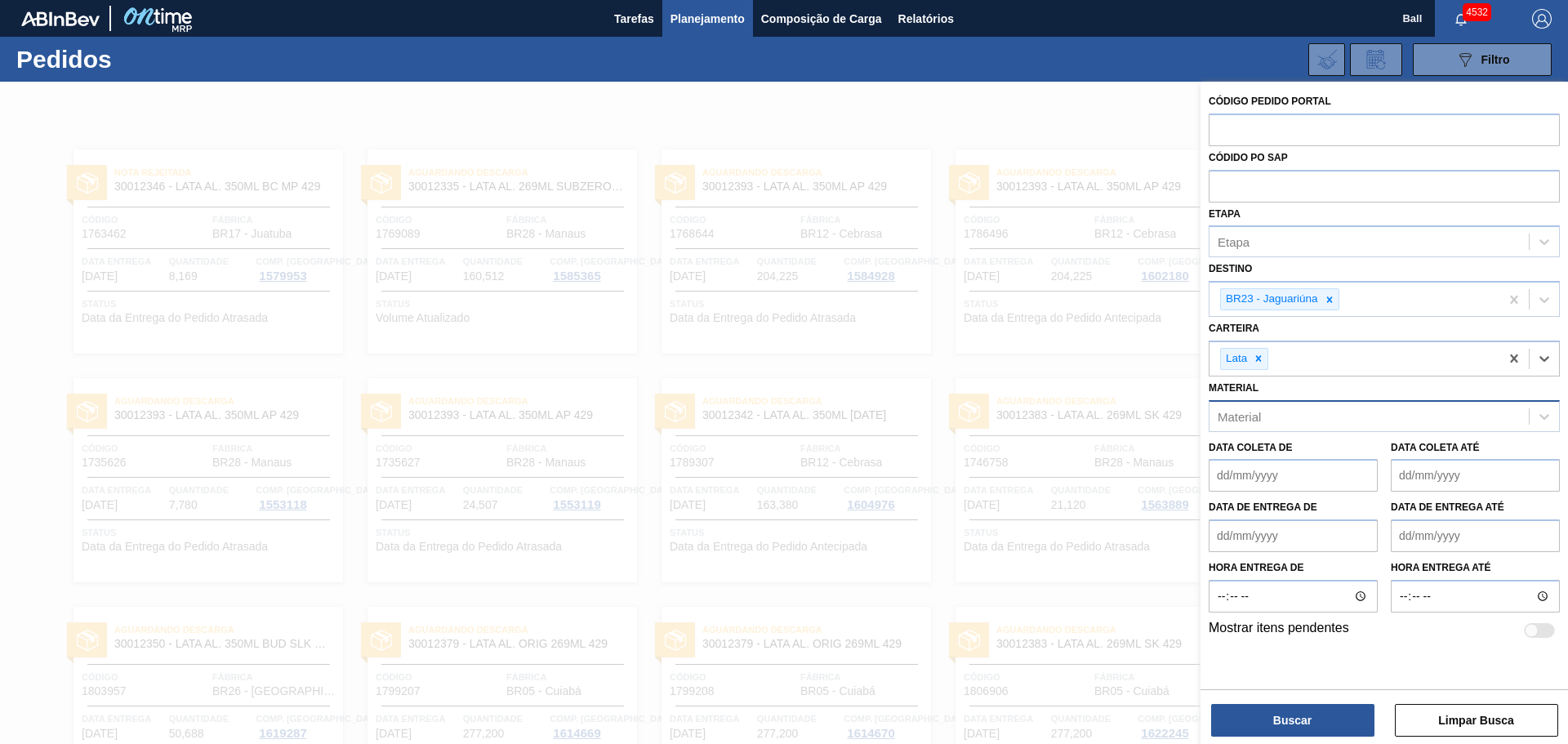
click at [1311, 418] on div "Material" at bounding box center [1368, 416] width 319 height 24
click at [1305, 545] on de "Data de Entrega de" at bounding box center [1292, 536] width 169 height 32
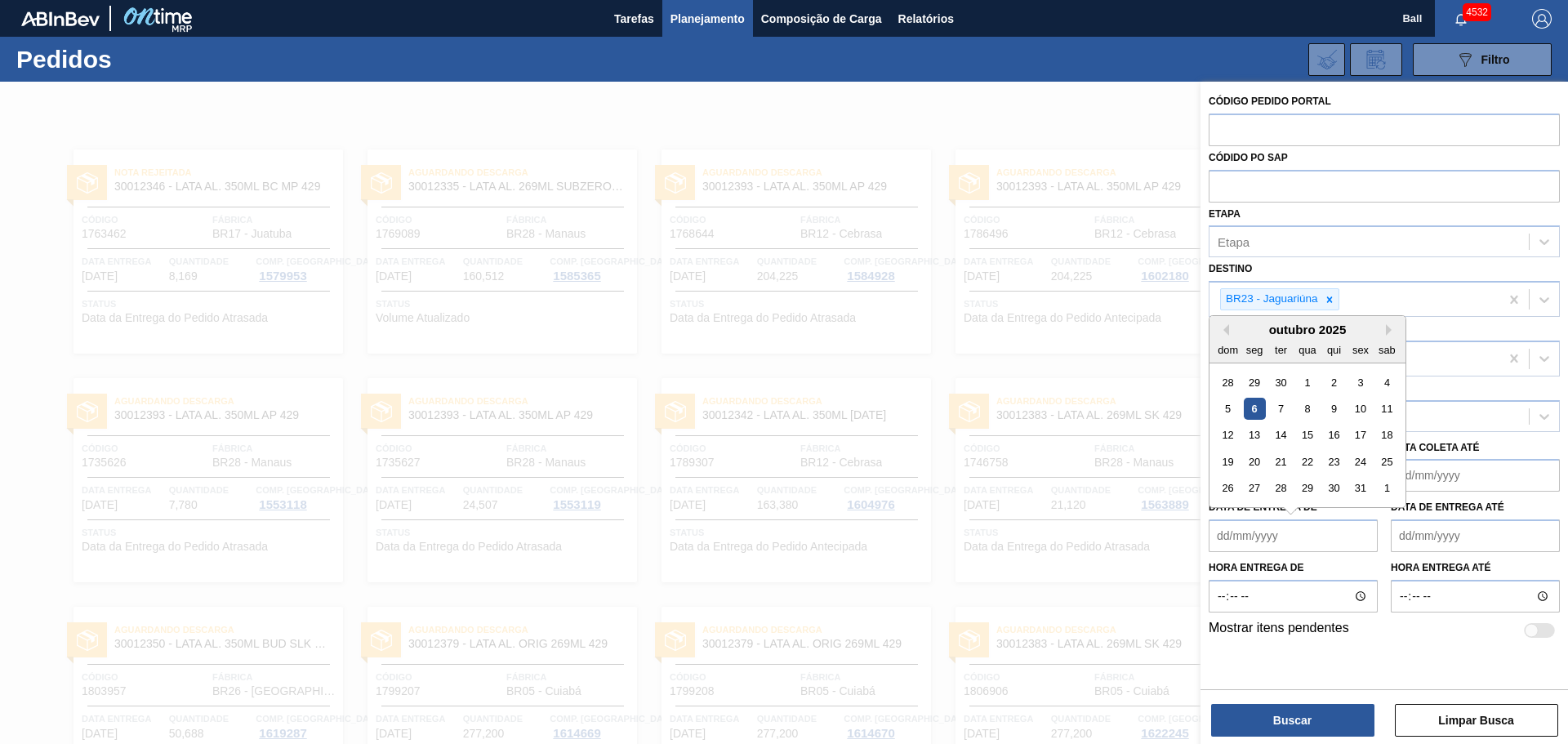
click at [1305, 544] on de "Data de Entrega de" at bounding box center [1292, 536] width 169 height 32
click at [1463, 481] on até "Data coleta até" at bounding box center [1474, 474] width 169 height 32
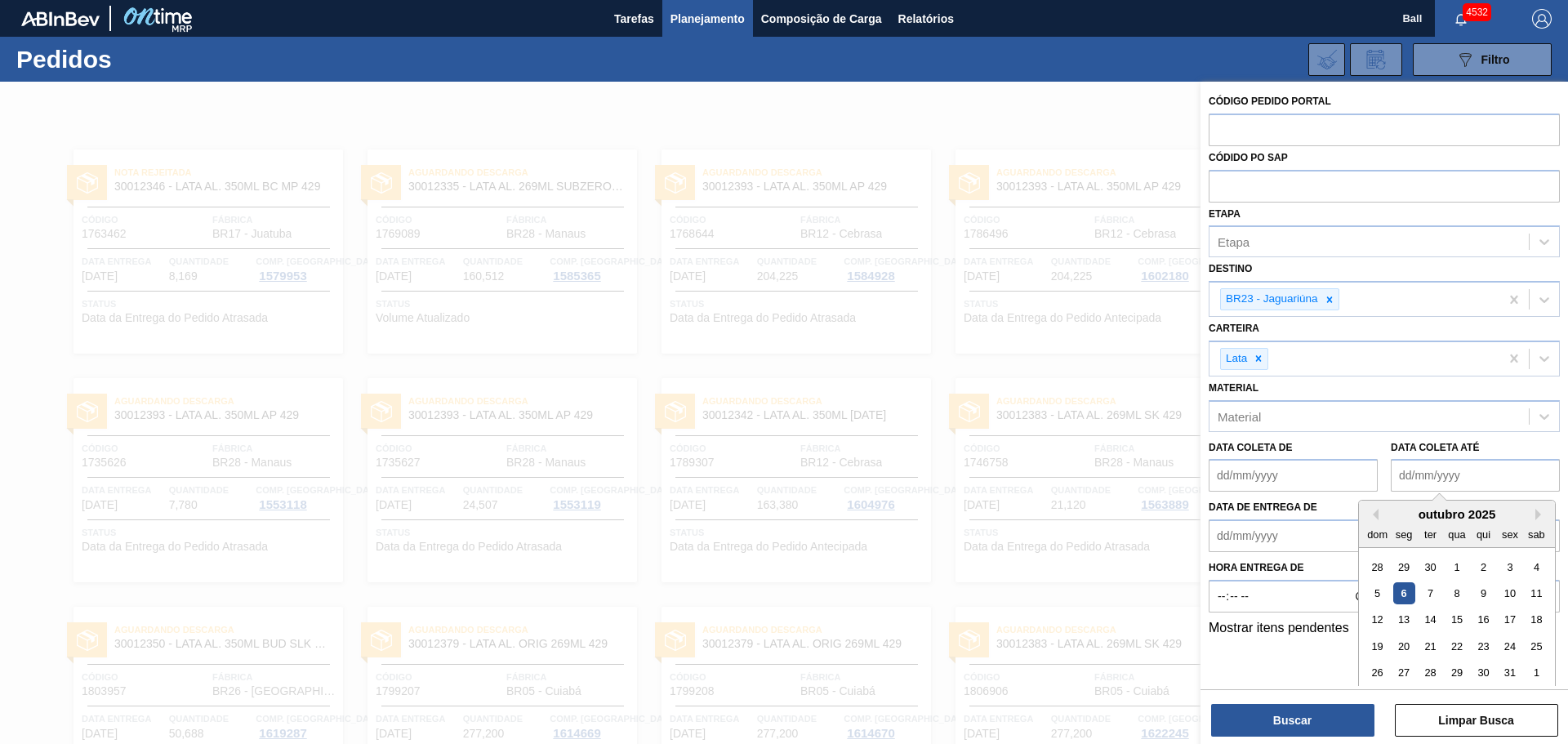
click at [1255, 480] on de "Data coleta de" at bounding box center [1292, 474] width 169 height 32
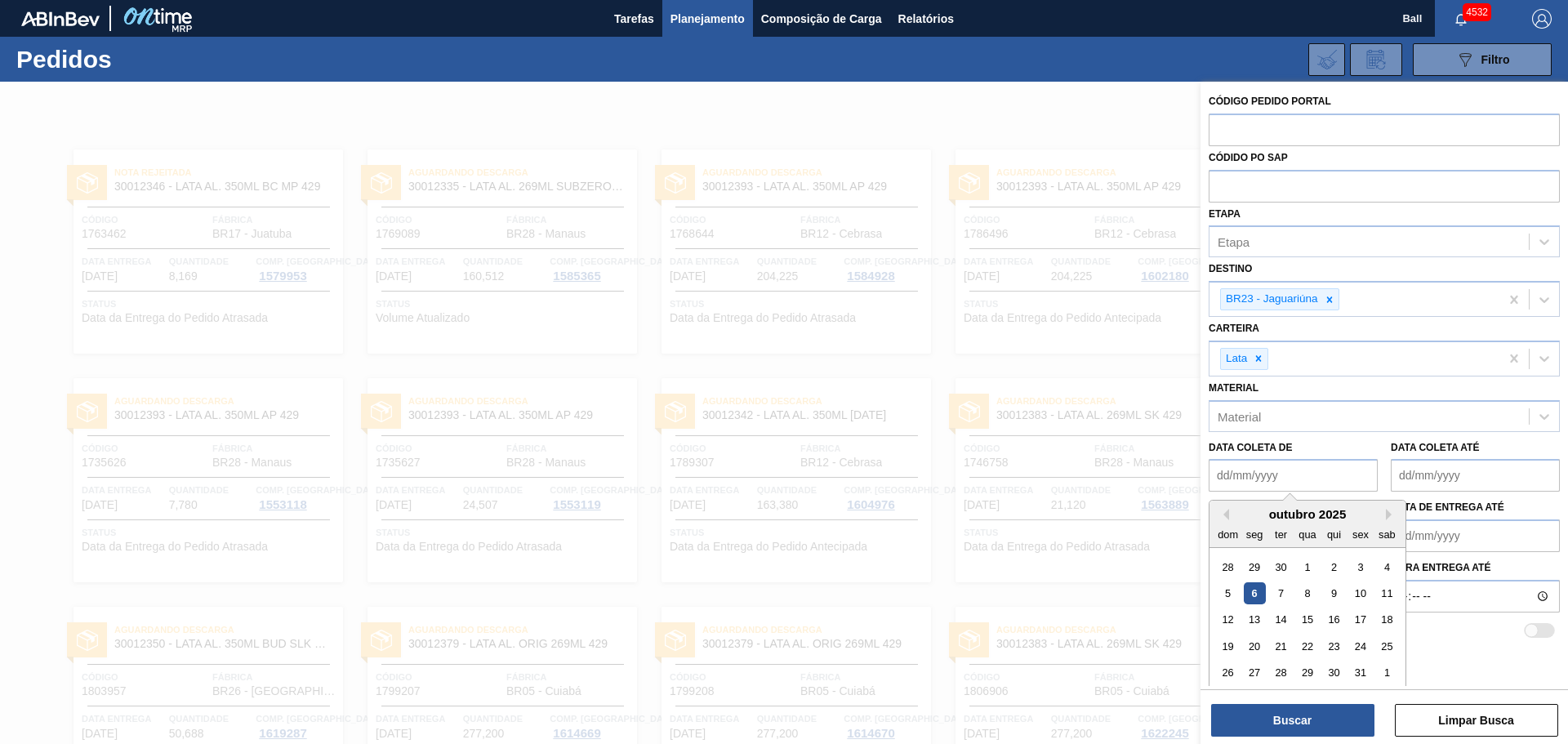
click at [1253, 598] on div "6" at bounding box center [1254, 593] width 22 height 22
type de "06/10/2025"
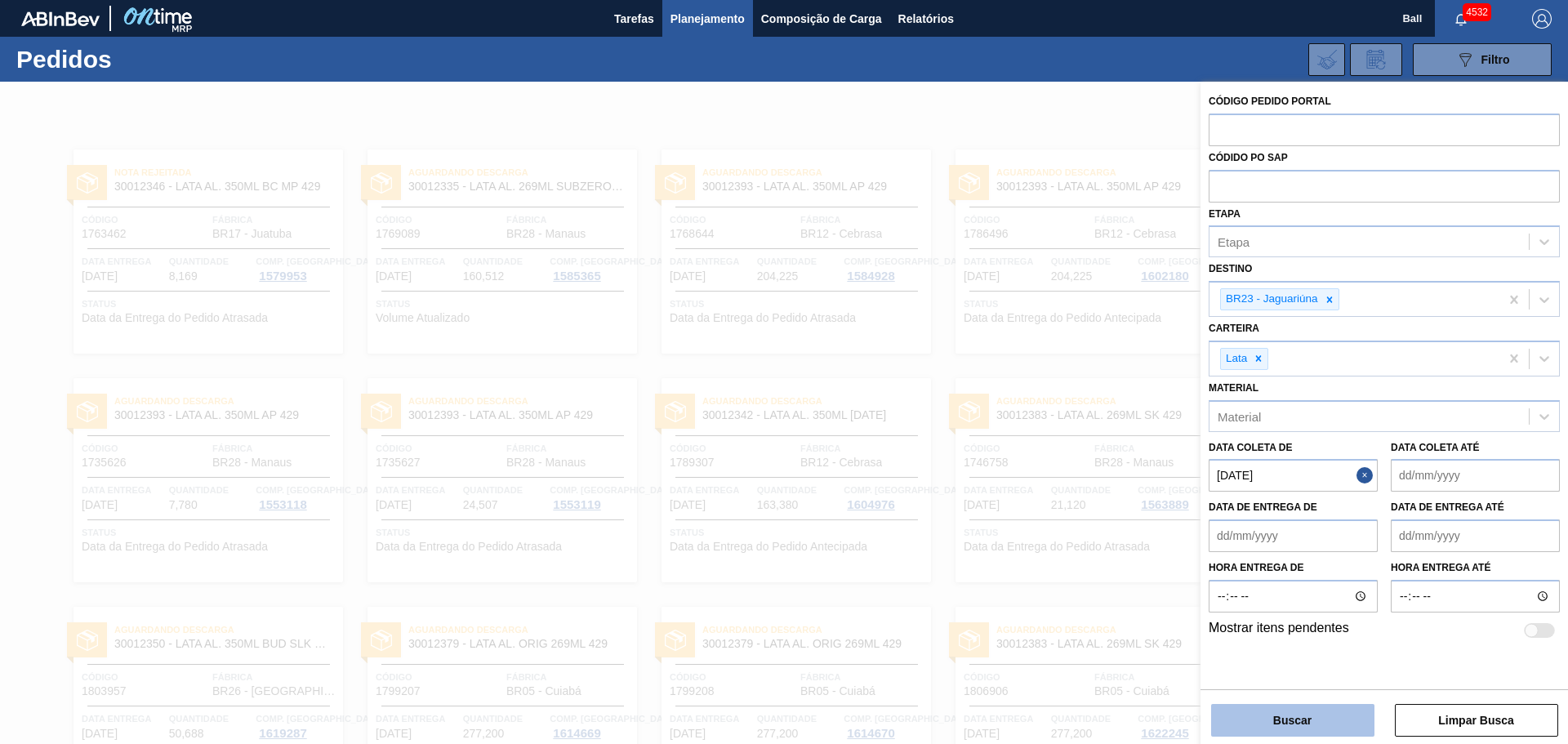
click at [1331, 725] on button "Buscar" at bounding box center [1292, 719] width 164 height 32
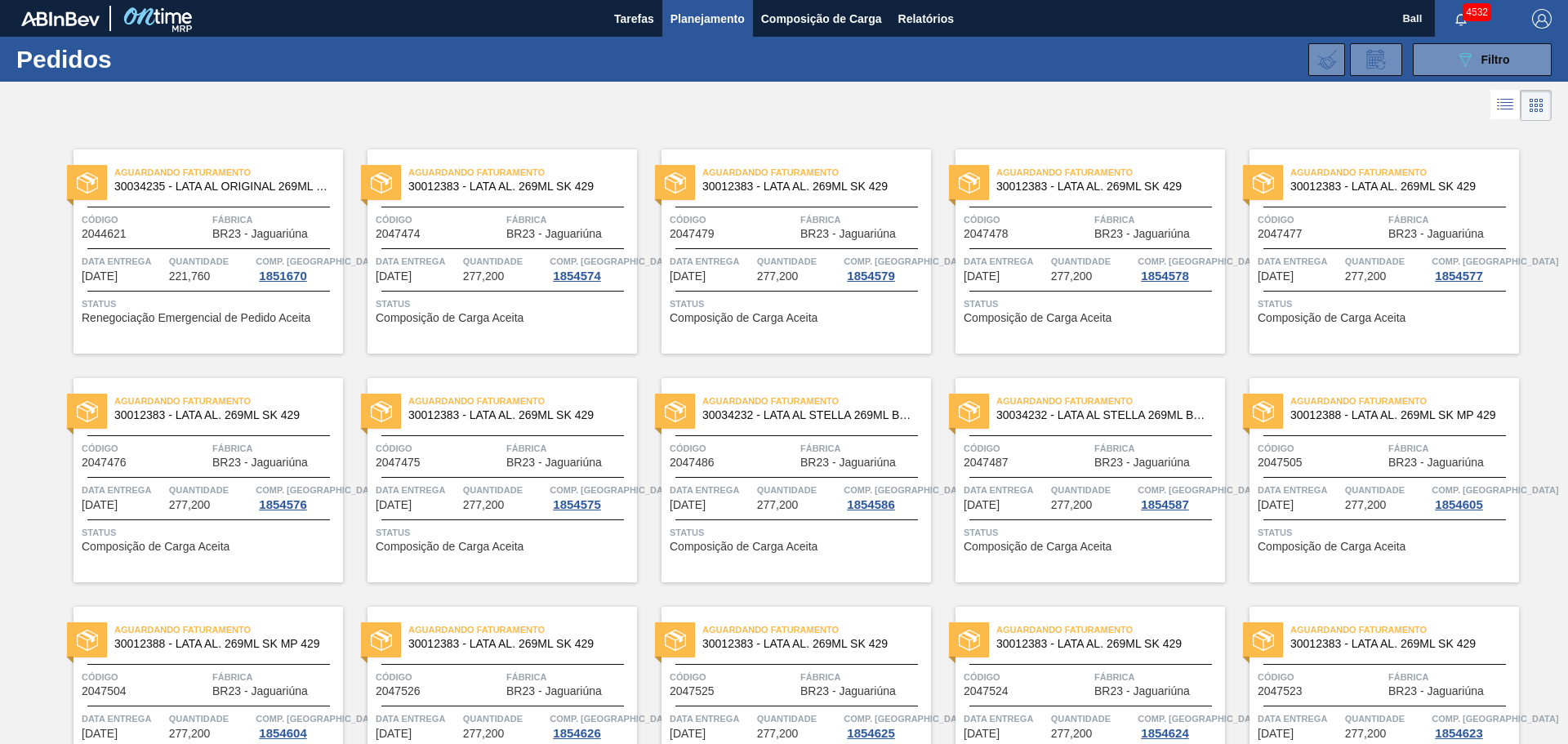
click at [1499, 96] on icon at bounding box center [1505, 104] width 19 height 19
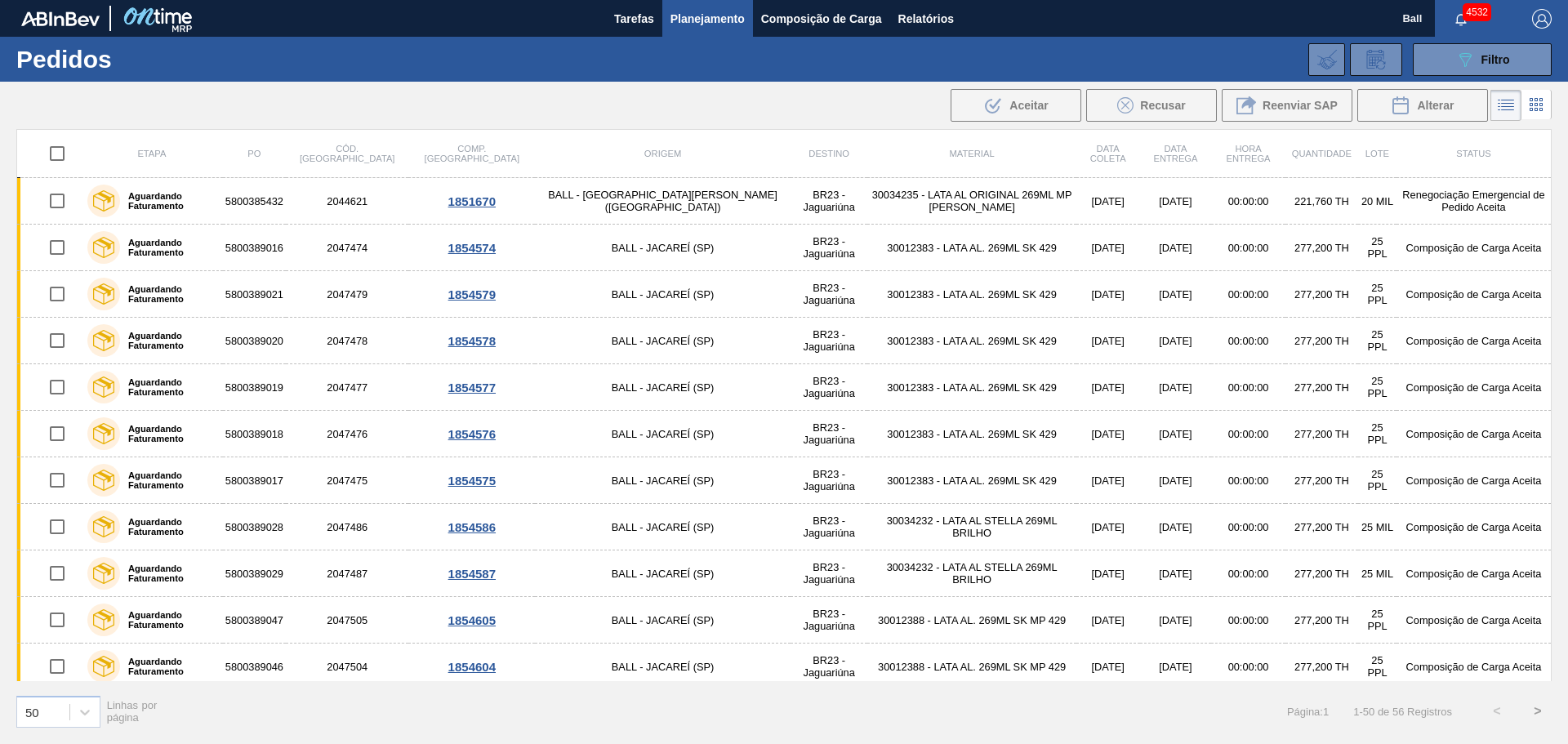
click at [262, 105] on div ".b{fill:var(--color-action-default)} Aceitar Recusar Reenviar SAP Alterar" at bounding box center [784, 105] width 1568 height 39
click at [1488, 67] on div "089F7B8B-B2A5-4AFE-B5C0-19BA573D28AC Filtro" at bounding box center [1482, 60] width 55 height 19
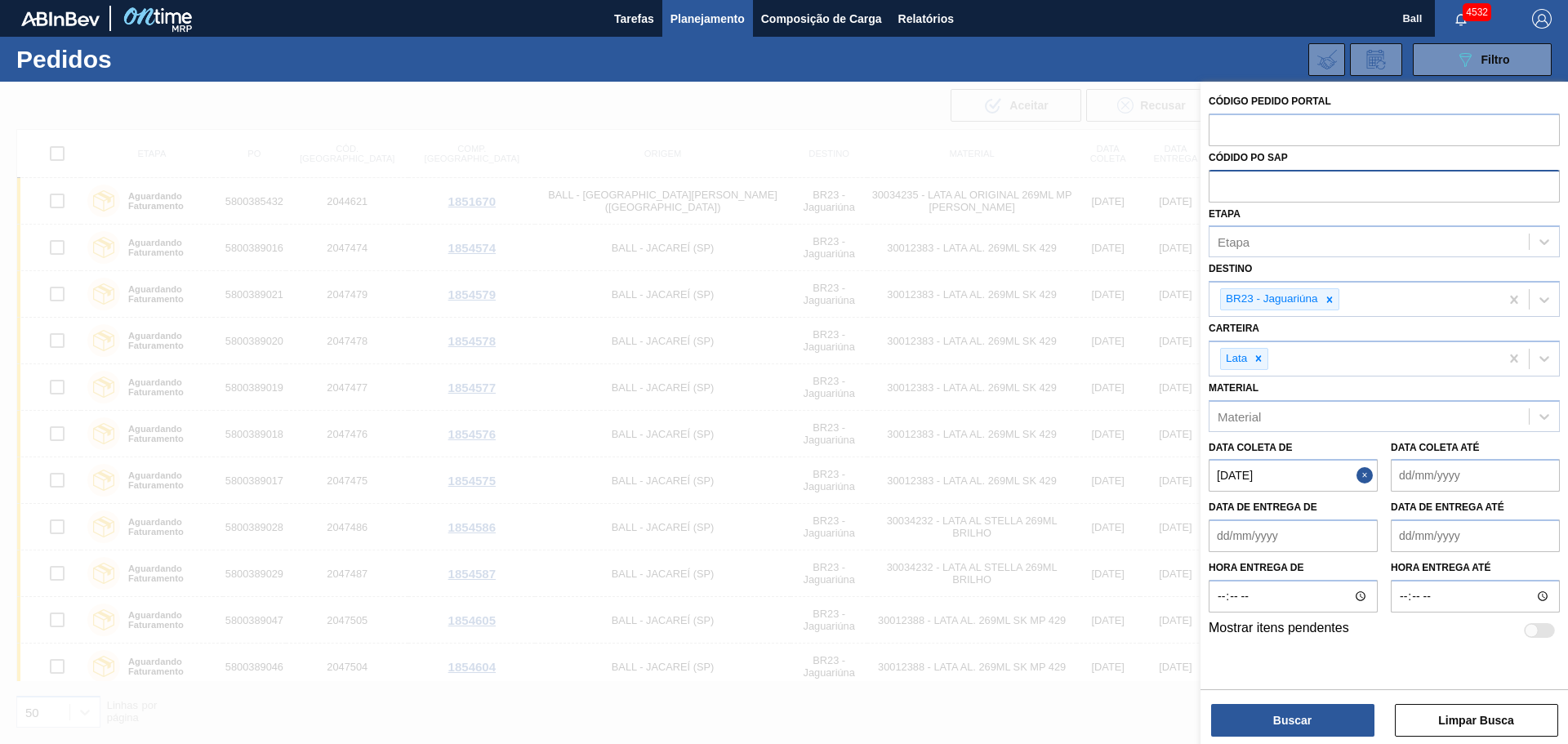
click at [1274, 178] on input "text" at bounding box center [1383, 185] width 351 height 31
paste input "text"
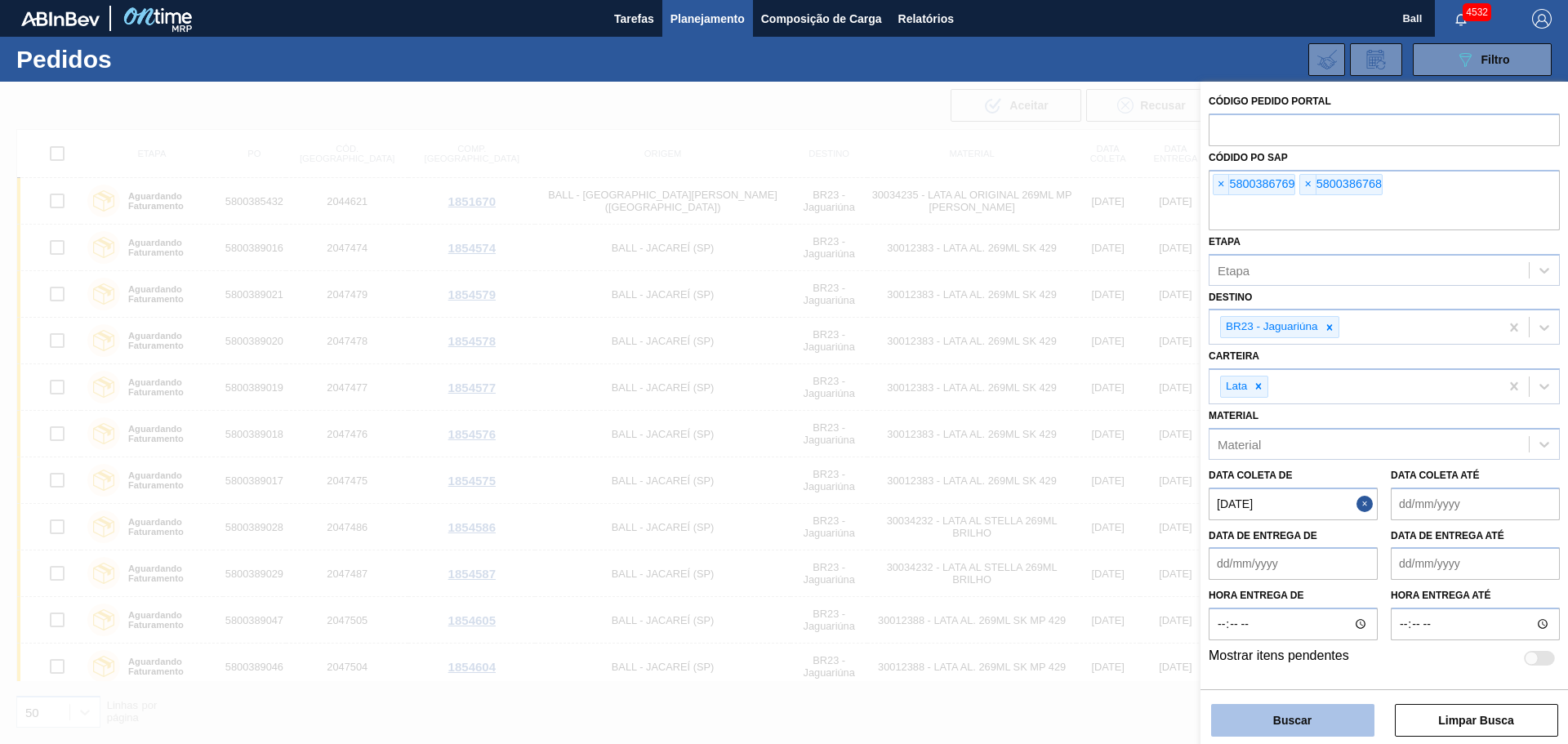
click at [1289, 727] on button "Buscar" at bounding box center [1292, 719] width 164 height 32
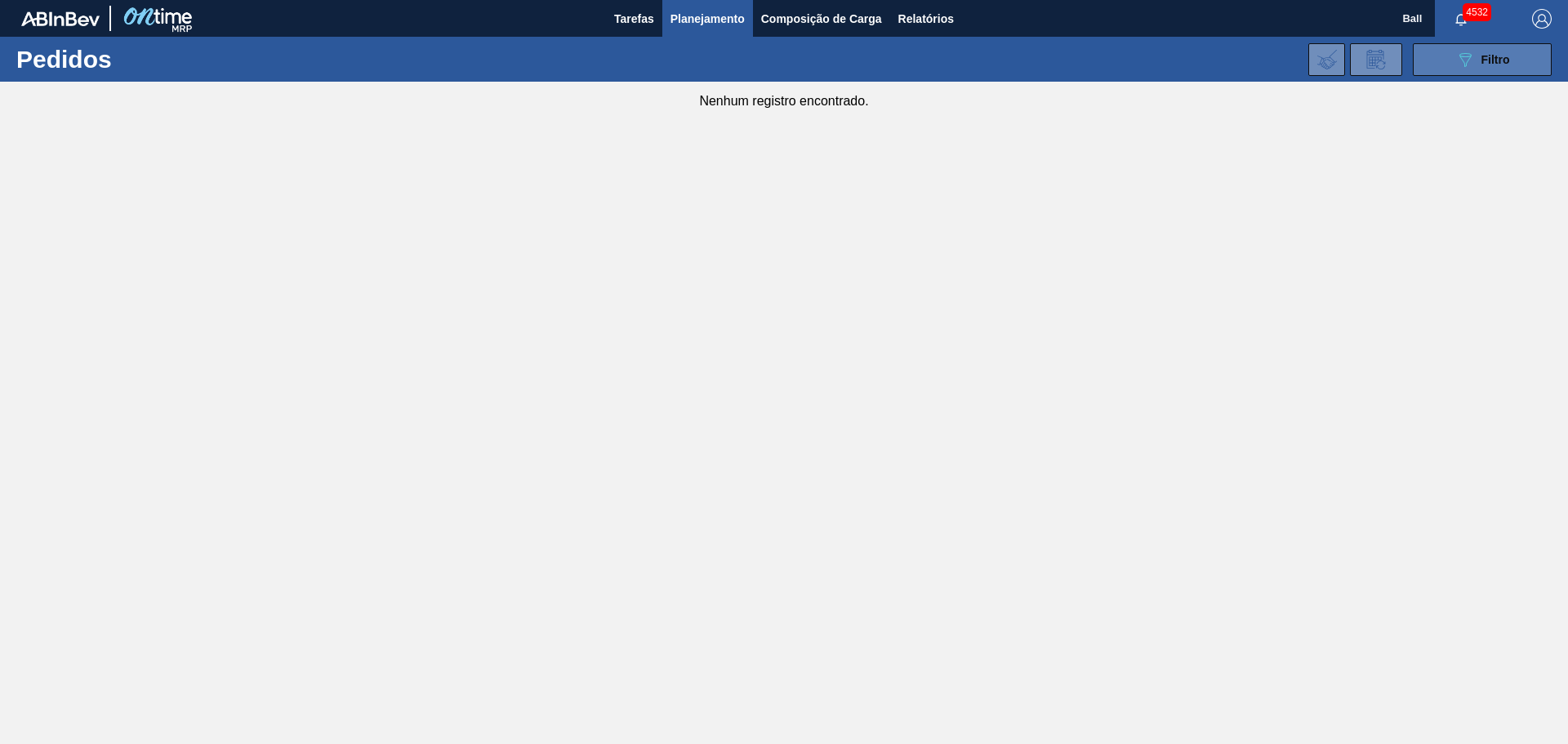
click at [1448, 67] on button "089F7B8B-B2A5-4AFE-B5C0-19BA573D28AC Filtro" at bounding box center [1481, 59] width 139 height 32
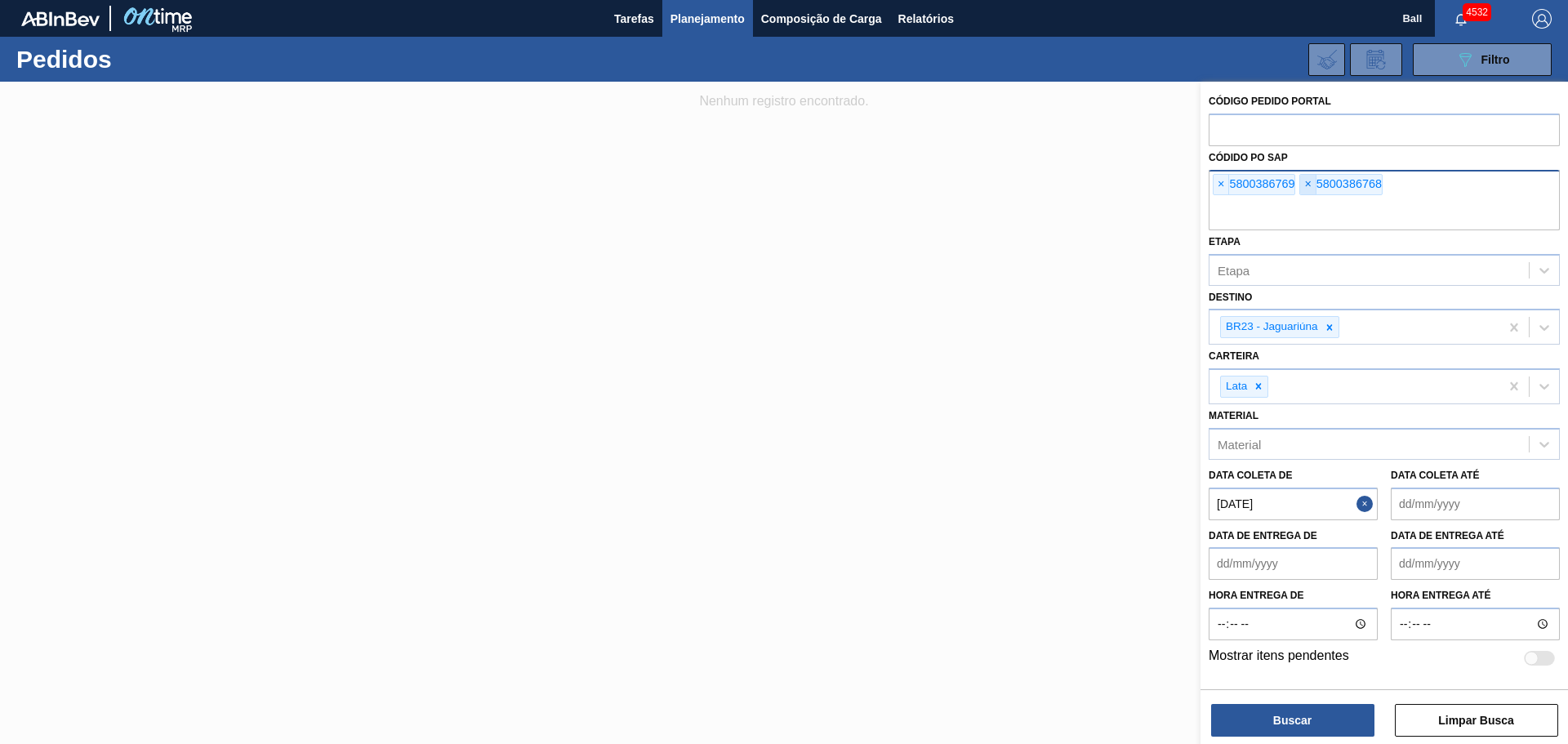
click at [1306, 193] on span "×" at bounding box center [1308, 185] width 16 height 19
click at [1256, 386] on icon at bounding box center [1258, 386] width 11 height 11
click at [1369, 505] on button "Close" at bounding box center [1367, 499] width 21 height 32
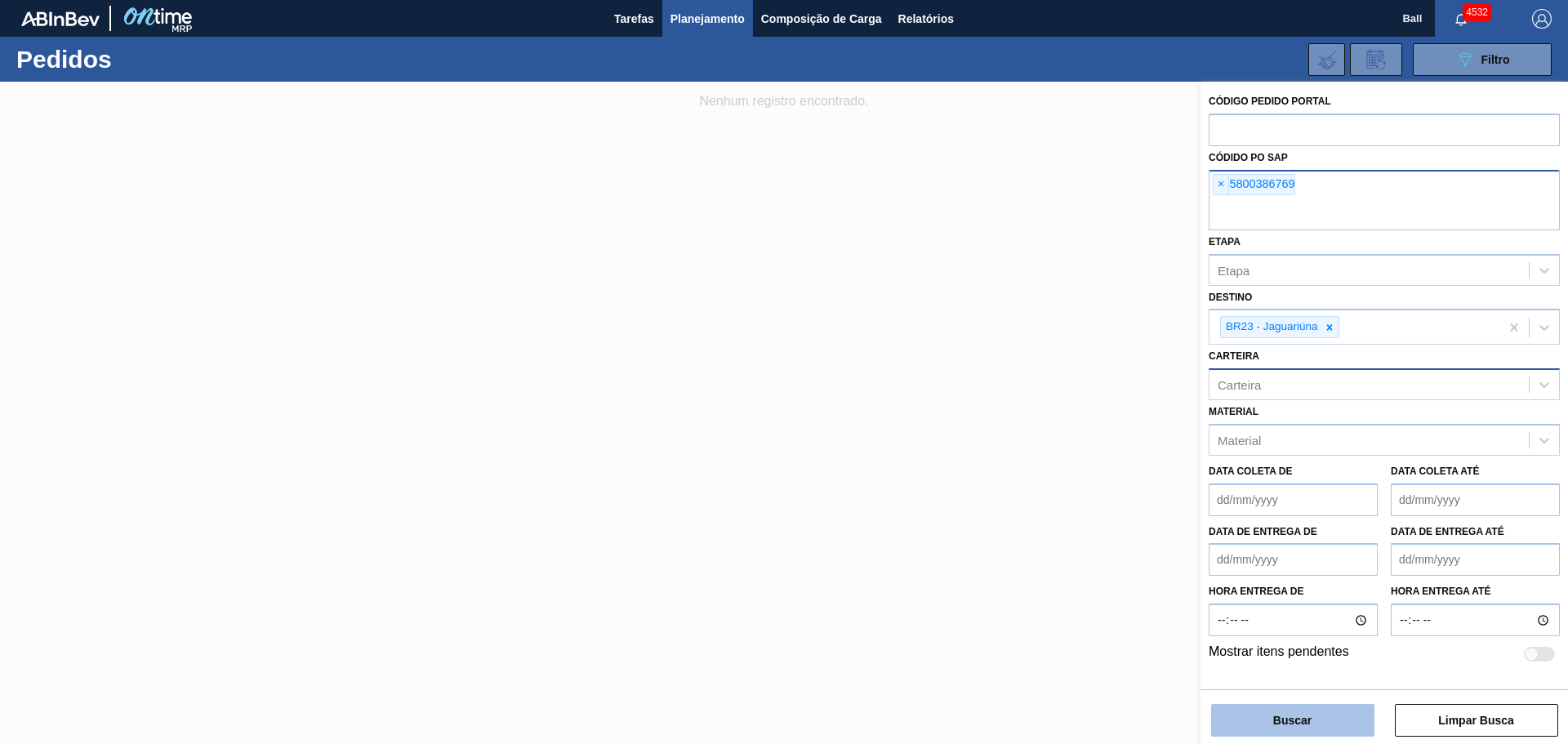
click at [1319, 724] on button "Buscar" at bounding box center [1292, 719] width 164 height 32
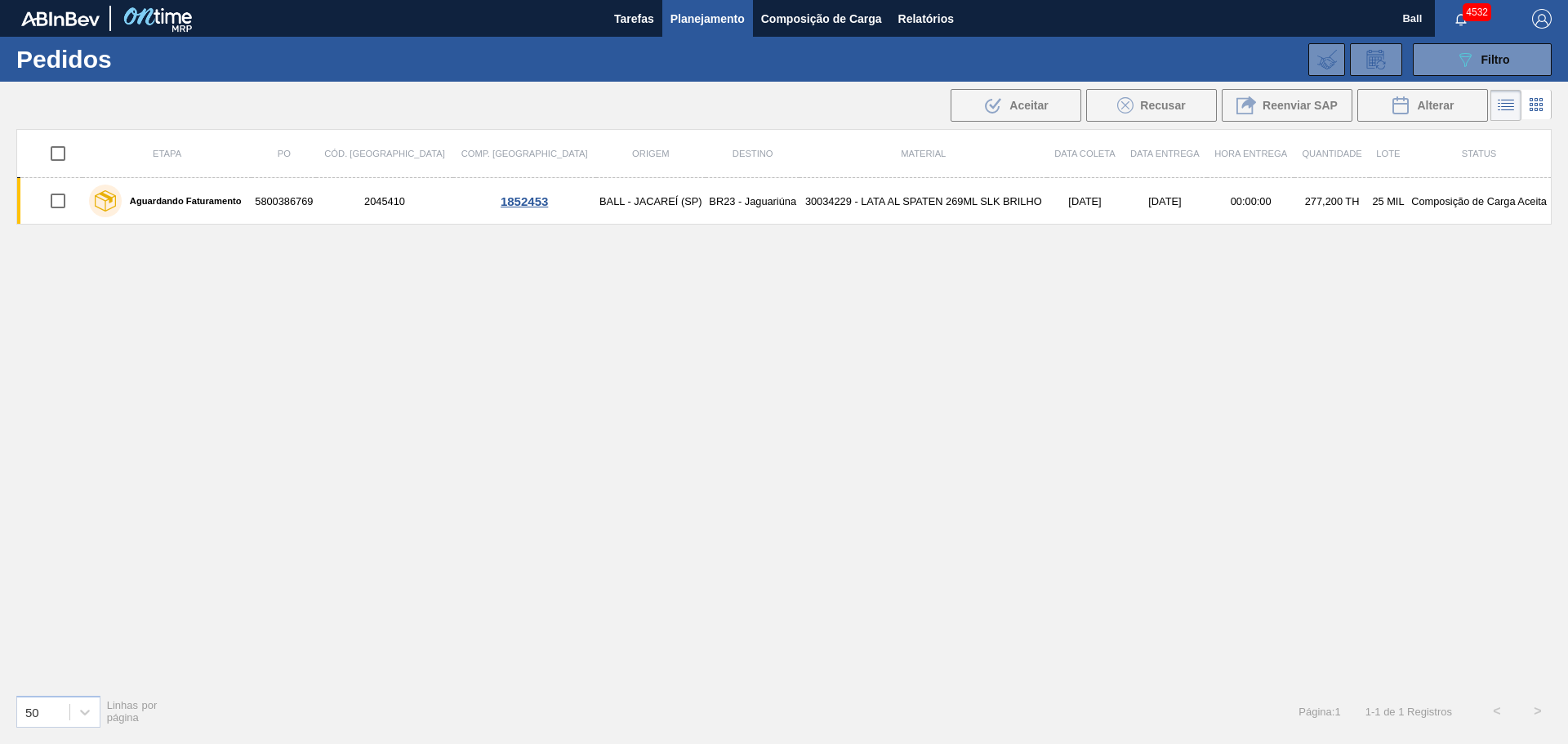
drag, startPoint x: 234, startPoint y: 305, endPoint x: 654, endPoint y: 269, distance: 421.5
click at [234, 305] on div "Etapa PO Cód. Pedido Comp. Carga Origem Destino Material Data coleta Data Entre…" at bounding box center [784, 404] width 1535 height 552
click at [1460, 62] on icon "089F7B8B-B2A5-4AFE-B5C0-19BA573D28AC" at bounding box center [1465, 60] width 19 height 19
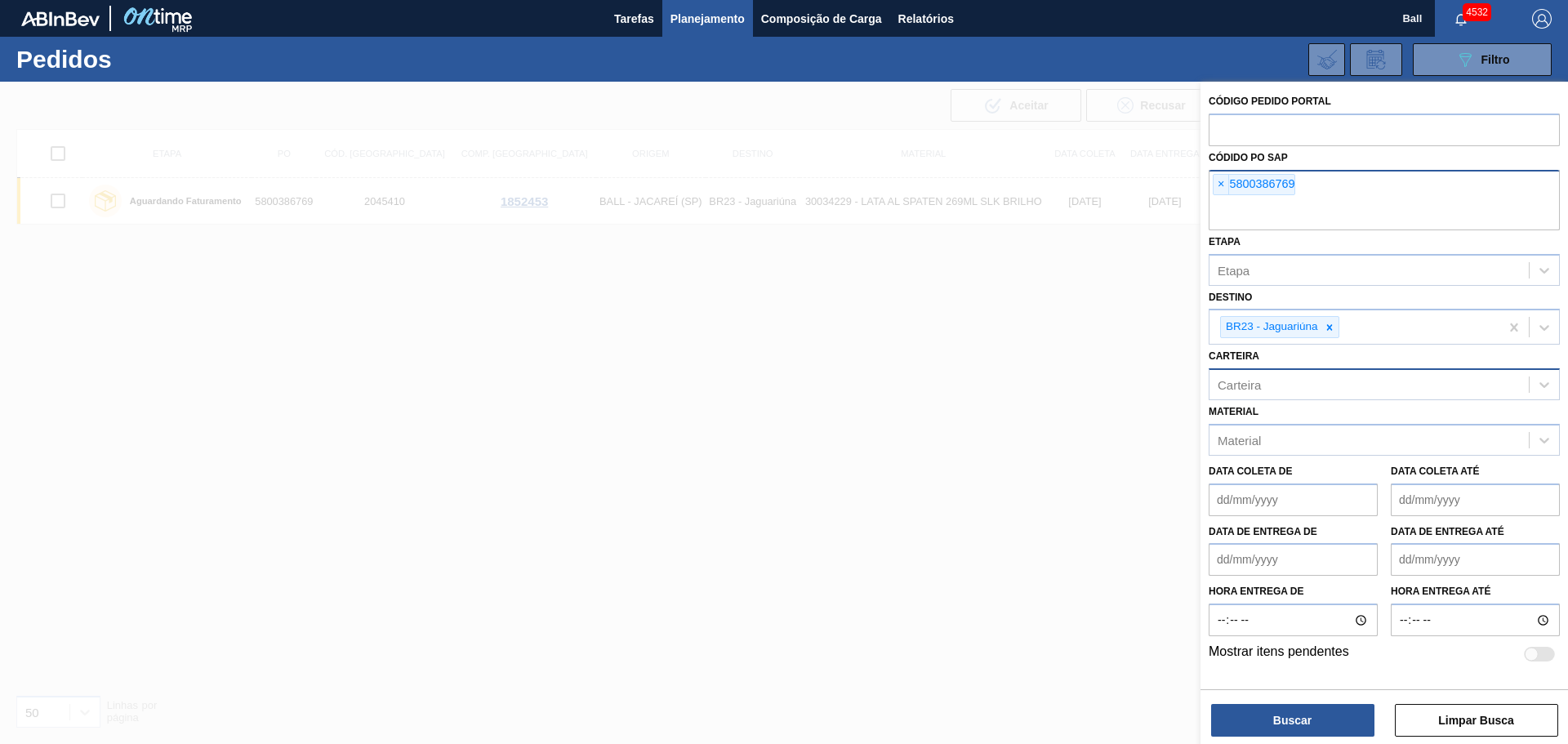
click at [1302, 215] on input "text" at bounding box center [1383, 214] width 351 height 31
paste input "5800386768"
type input "5800386768]"
click at [1307, 186] on span "×" at bounding box center [1308, 185] width 16 height 19
paste input "5800386768"
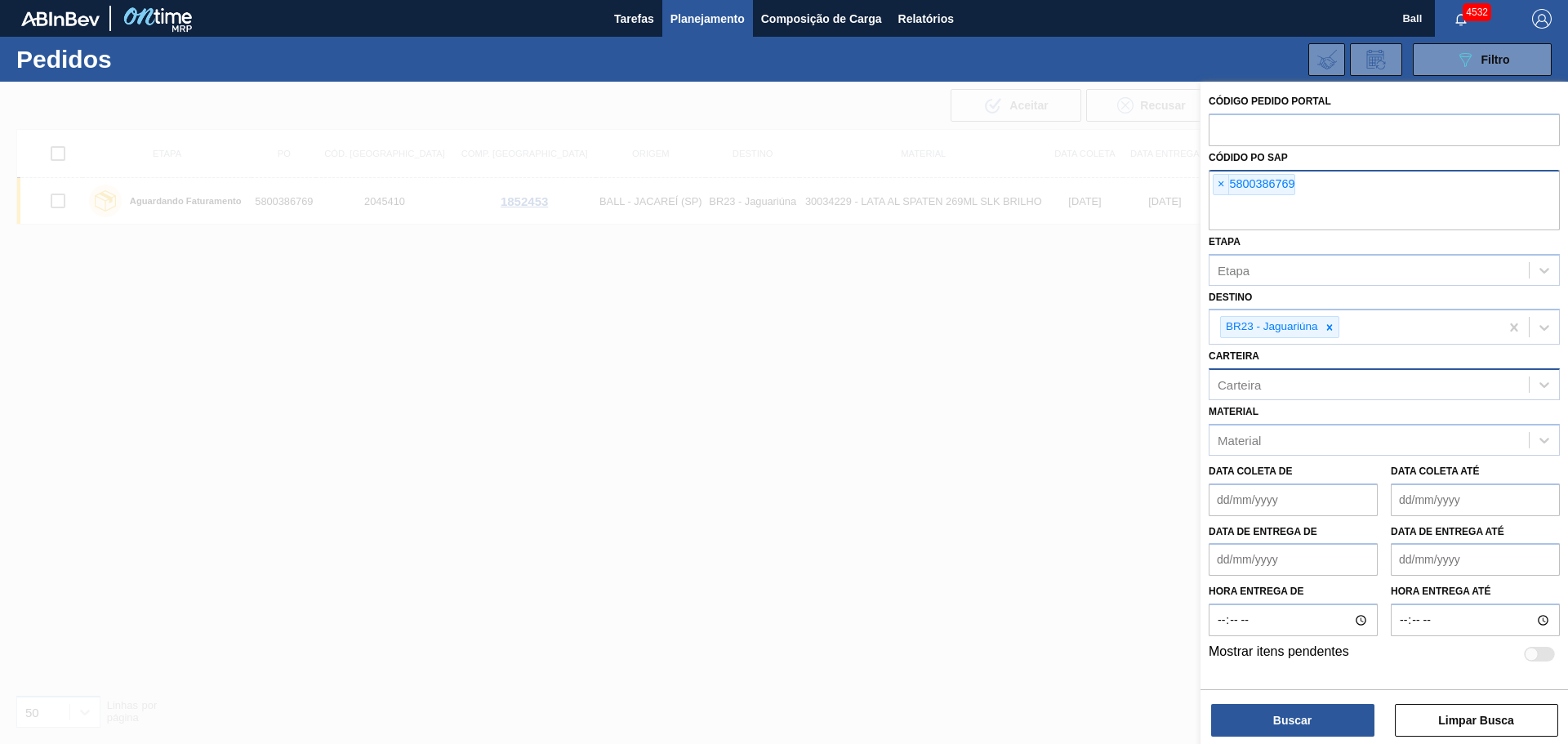
type input "5800386768"
click at [1325, 715] on button "Buscar" at bounding box center [1292, 719] width 164 height 32
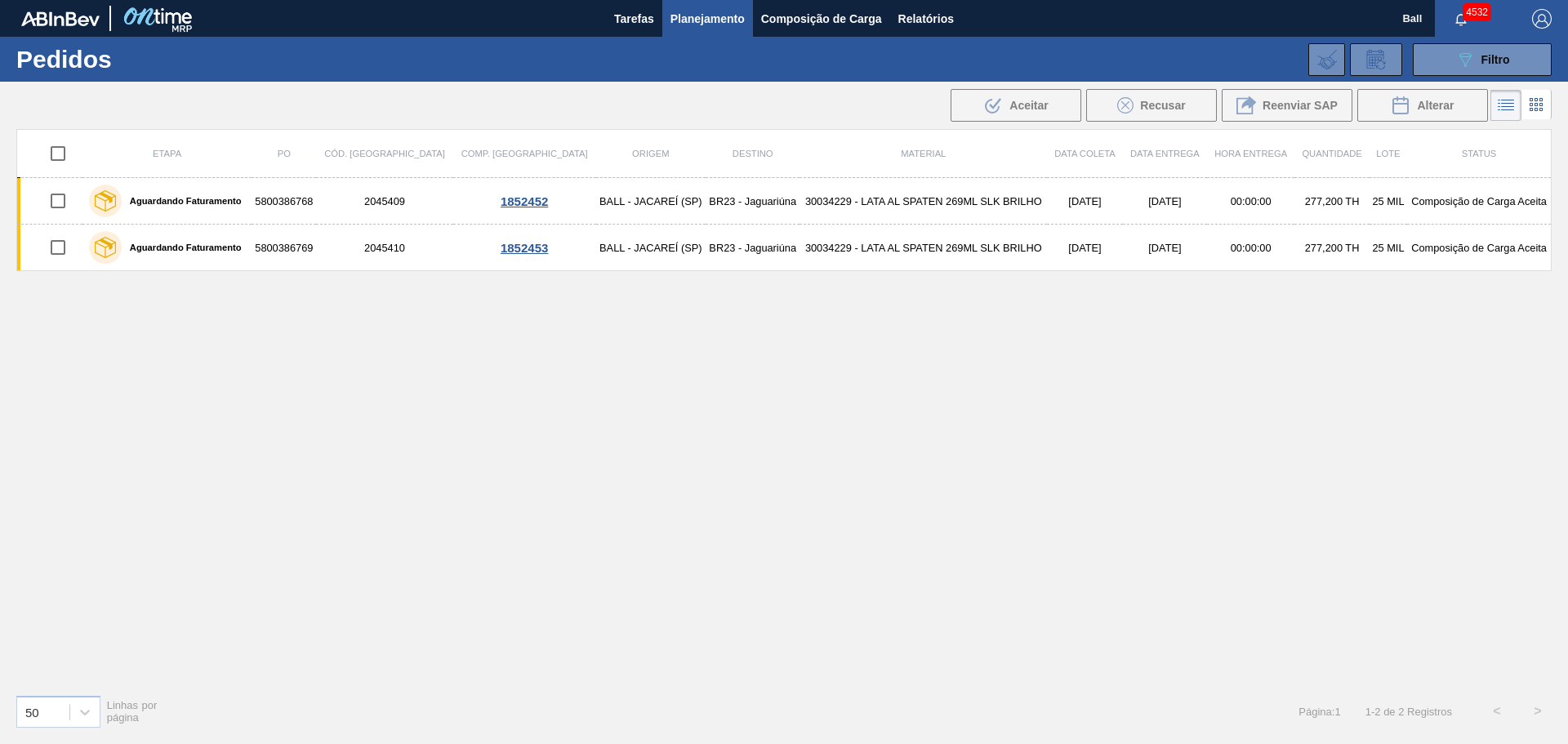
click at [90, 22] on img at bounding box center [60, 18] width 79 height 15
click at [1507, 59] on span "Filtro" at bounding box center [1495, 60] width 29 height 13
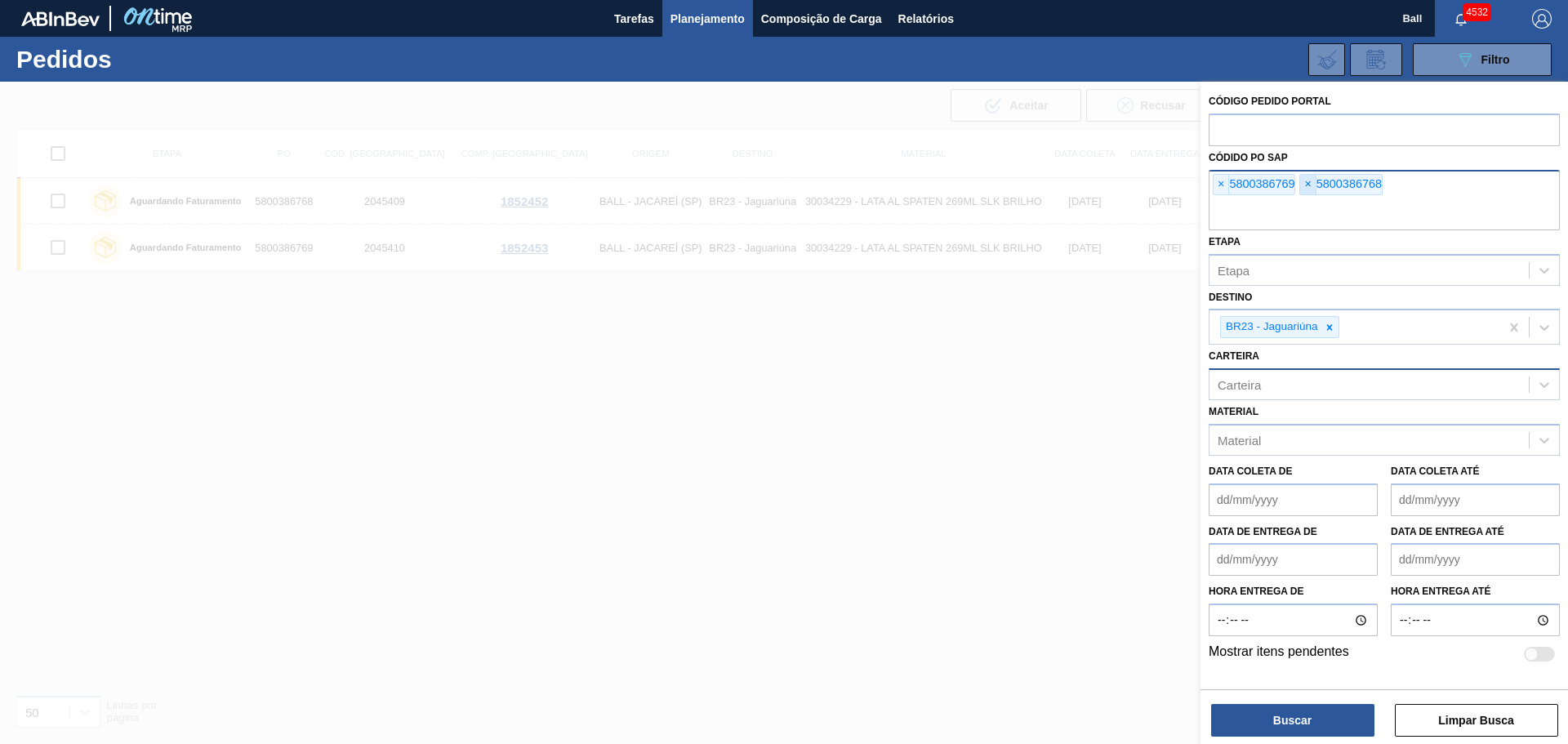
click at [1307, 181] on span "×" at bounding box center [1308, 185] width 16 height 19
click at [1219, 179] on span "×" at bounding box center [1222, 185] width 16 height 19
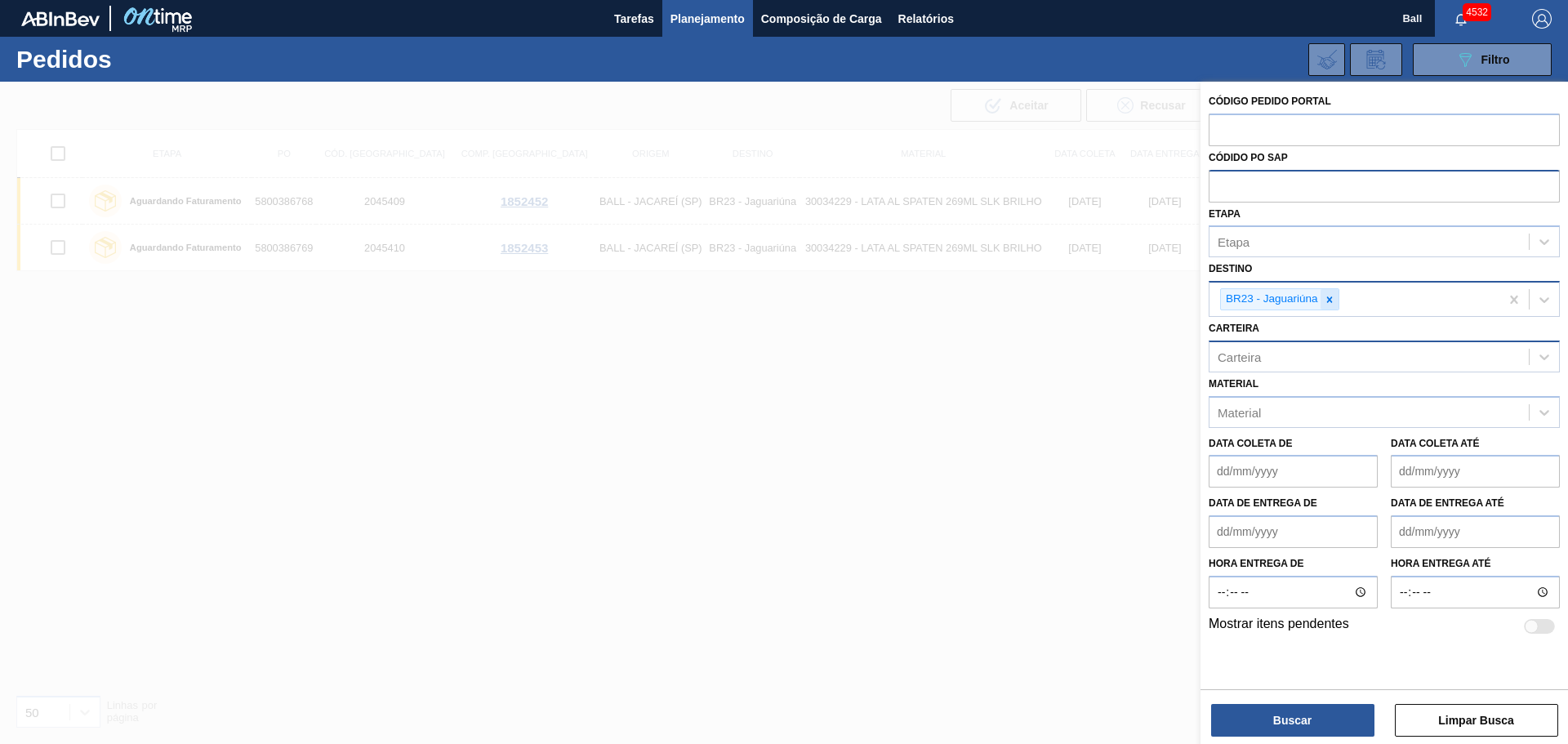
click at [1326, 299] on icon at bounding box center [1329, 299] width 11 height 11
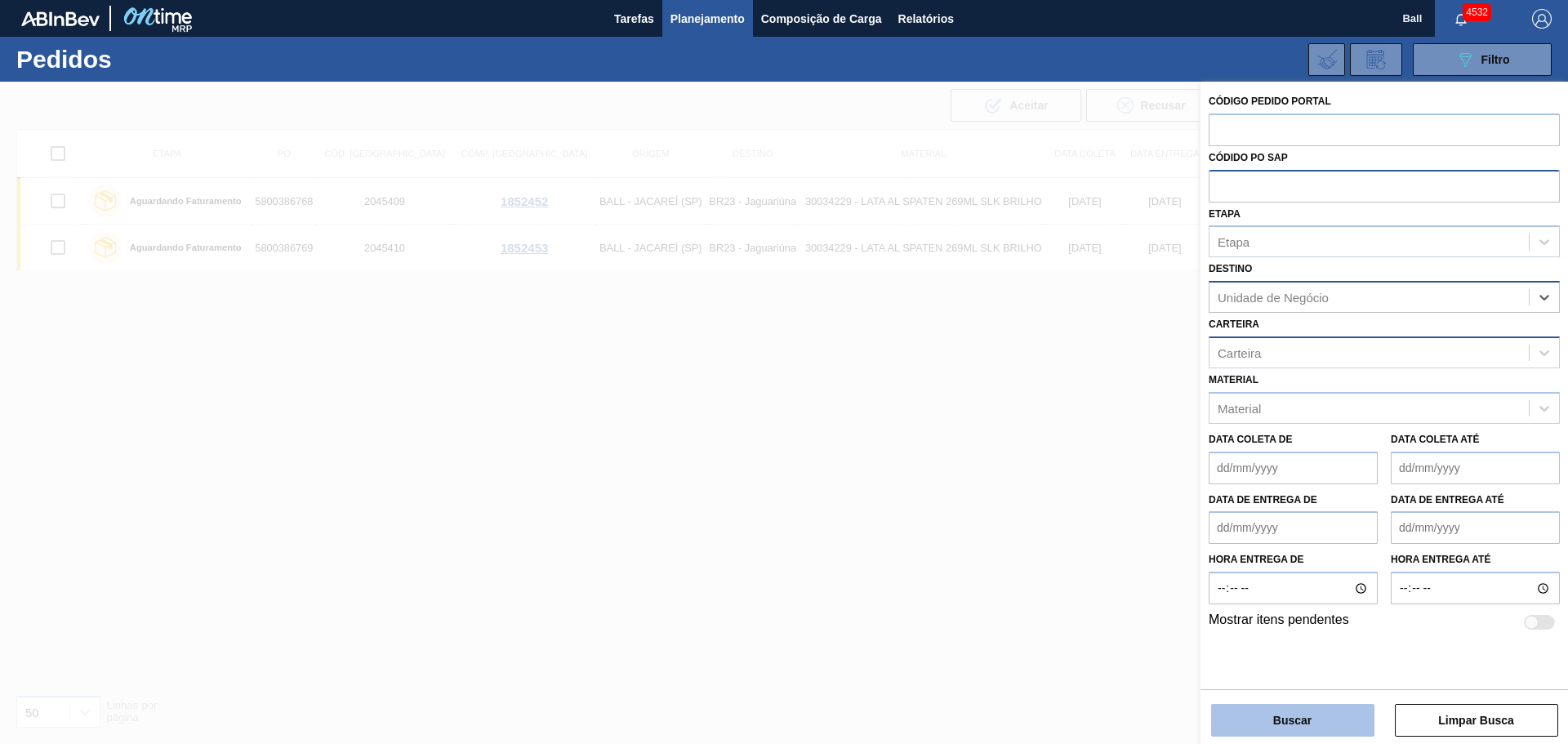
click at [1263, 727] on button "Buscar" at bounding box center [1292, 719] width 164 height 32
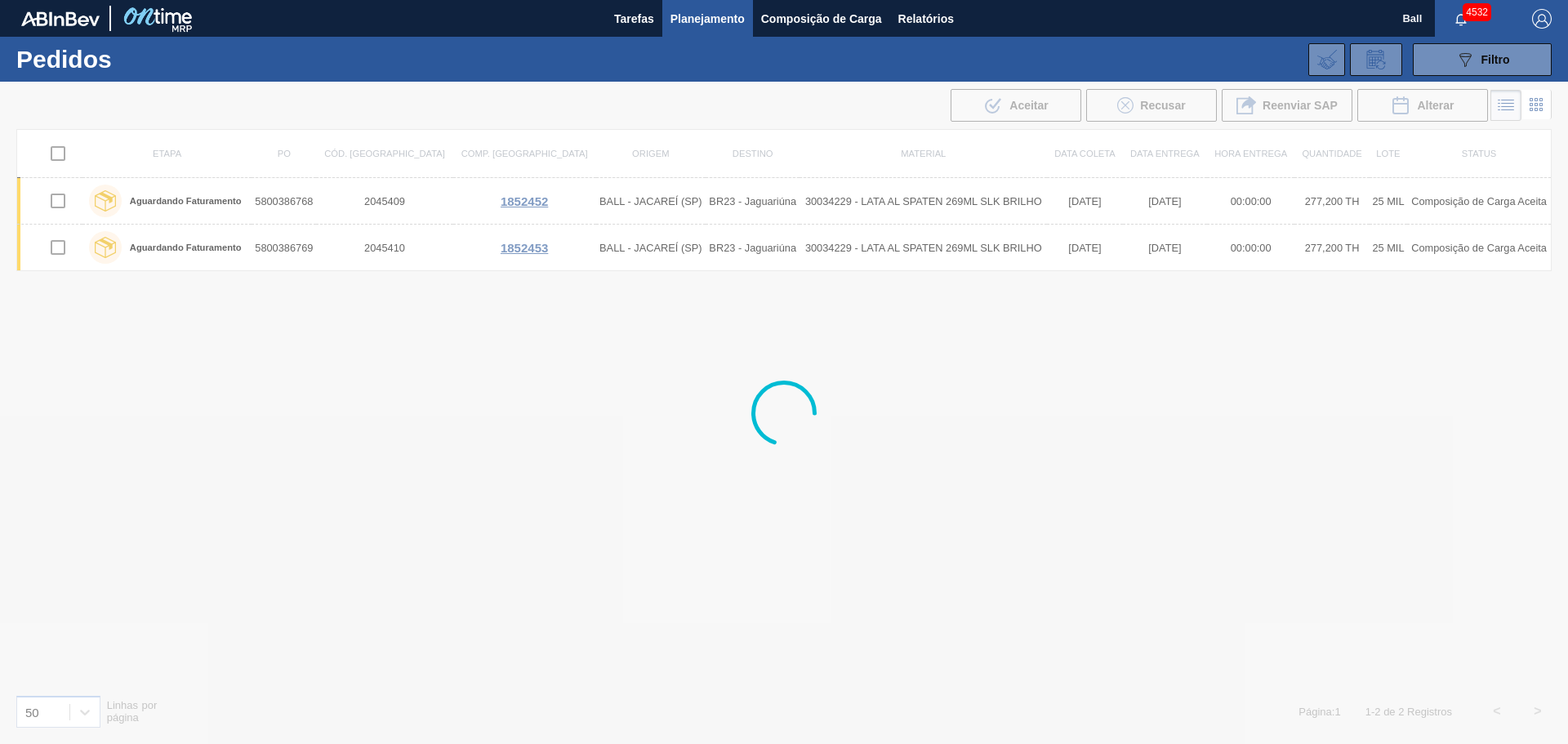
click at [1064, 666] on div at bounding box center [784, 412] width 1568 height 663
